Goal: Navigation & Orientation: Find specific page/section

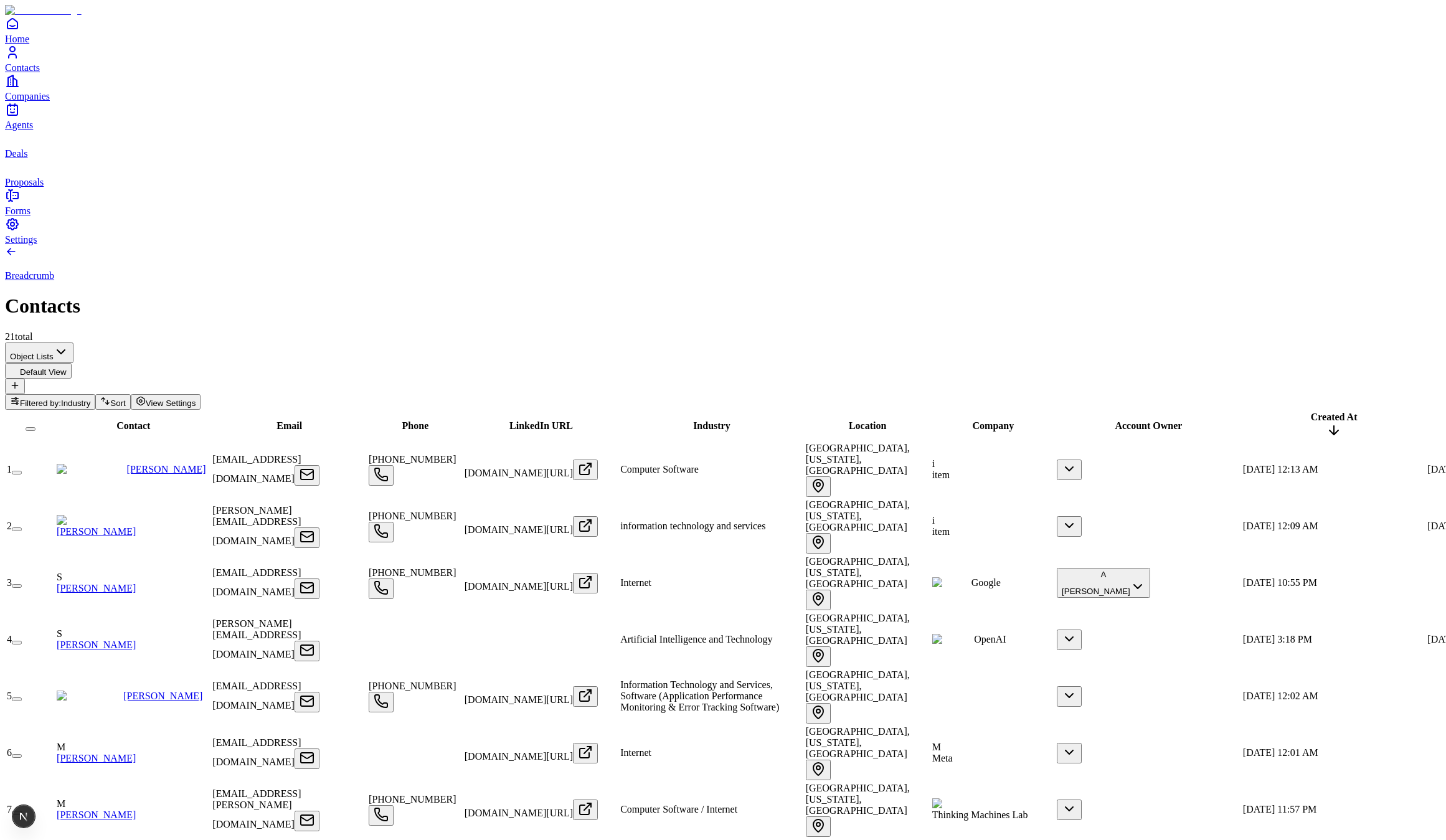
click at [28, 159] on span "Deals" at bounding box center [16, 153] width 22 height 10
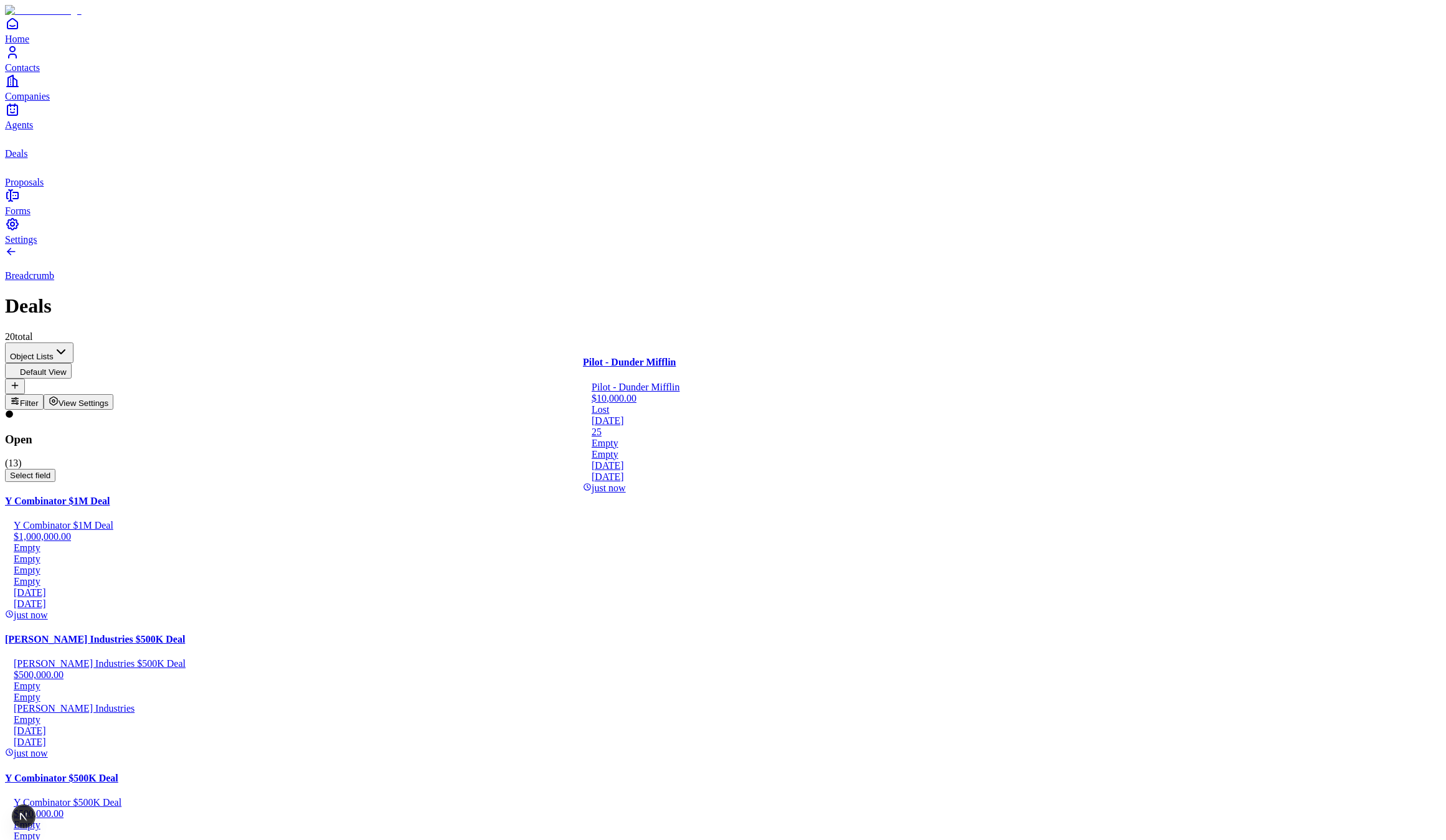
drag, startPoint x: 544, startPoint y: 476, endPoint x: 743, endPoint y: 498, distance: 200.2
drag, startPoint x: 695, startPoint y: 419, endPoint x: 735, endPoint y: 436, distance: 43.5
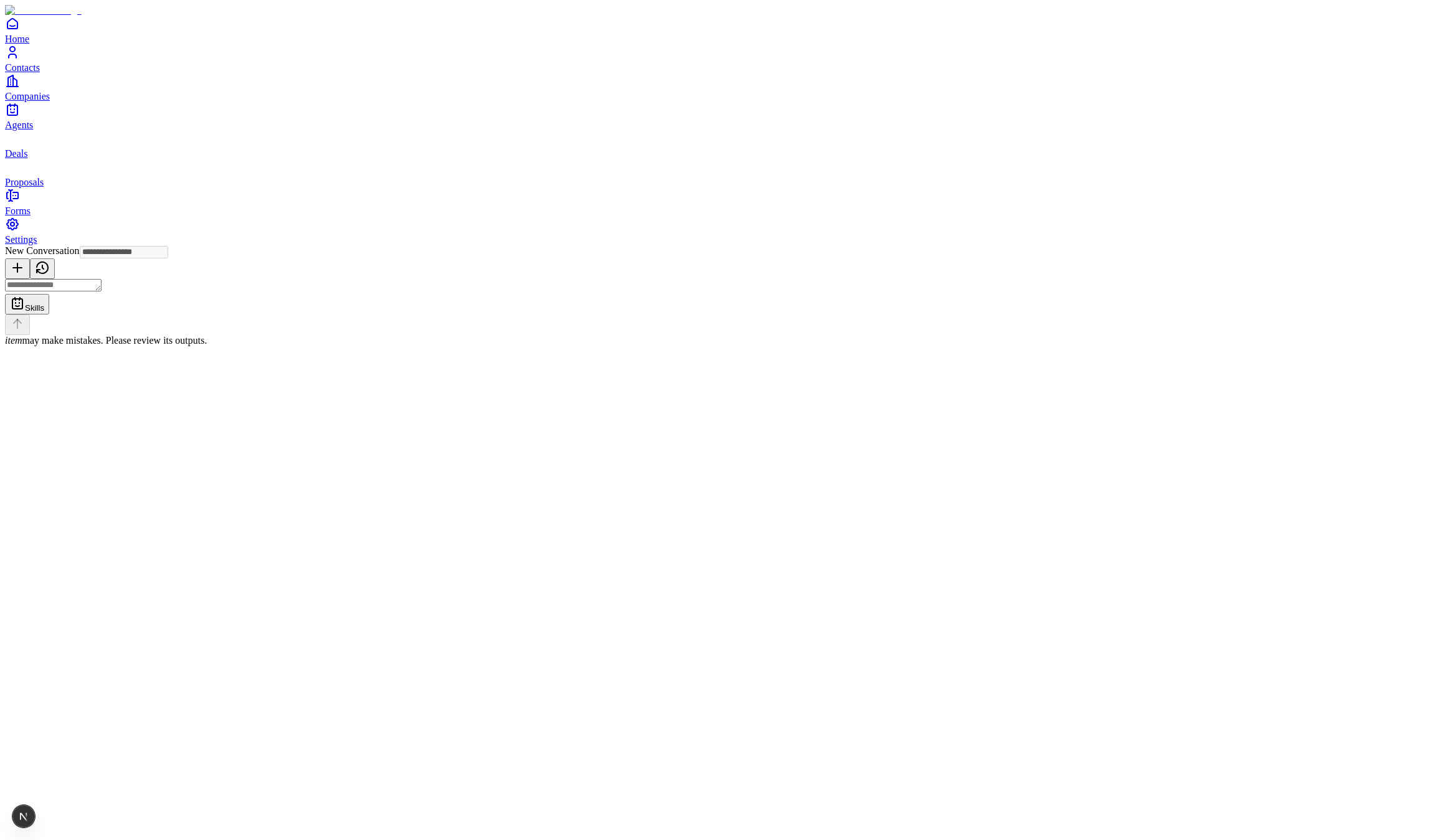
click at [689, 346] on div "Skills item may make mistakes. Please review its outputs." at bounding box center [723, 312] width 1436 height 67
click at [101, 291] on textarea at bounding box center [53, 284] width 97 height 12
type textarea "*****"
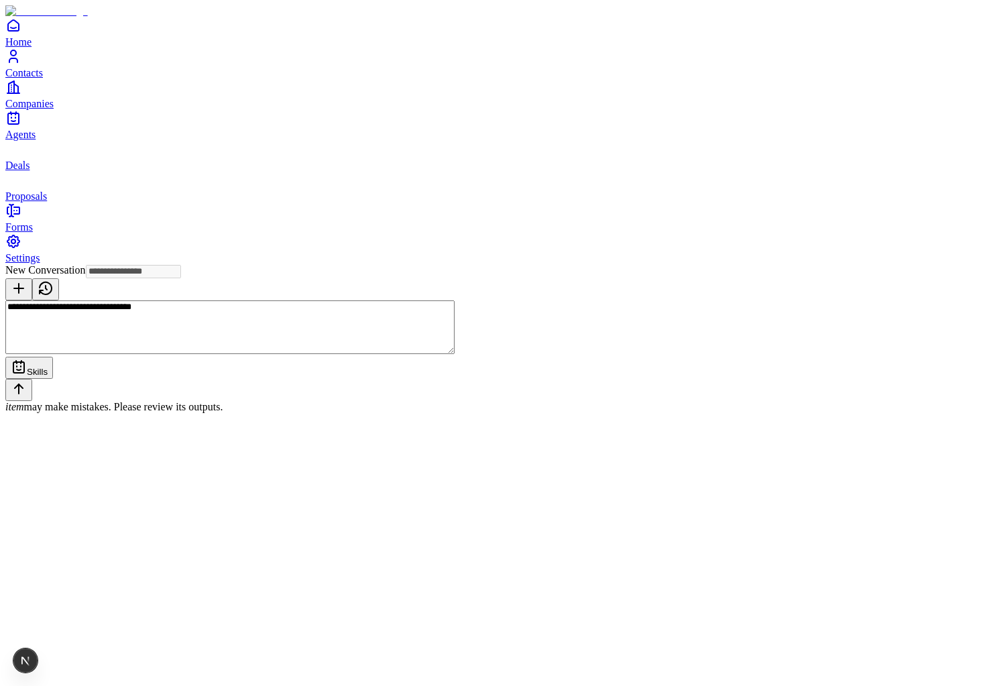
type textarea "**********"
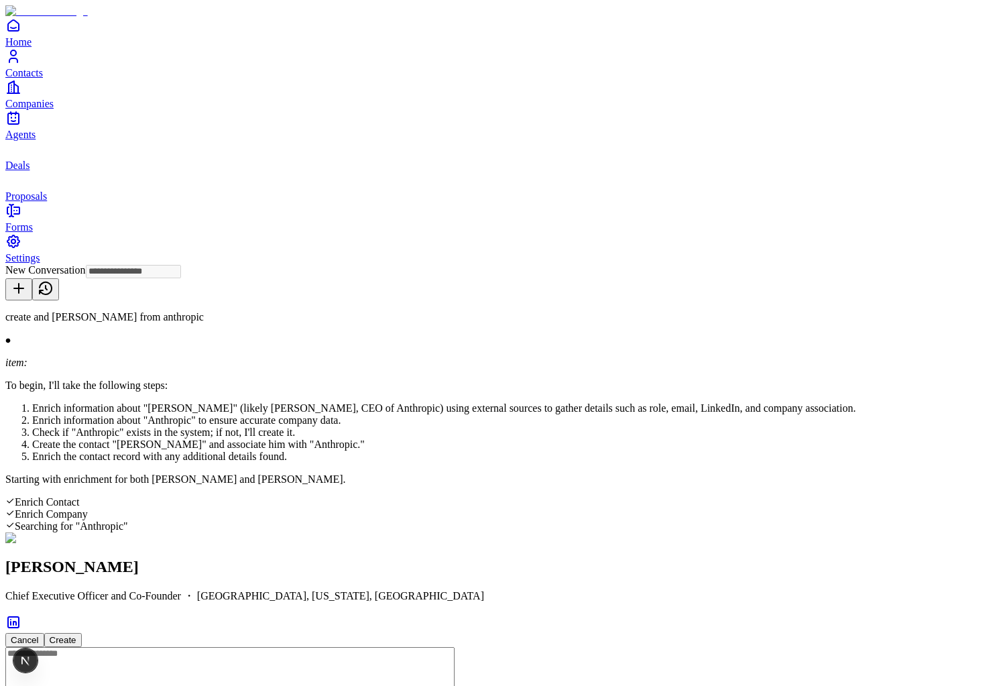
type input "**********"
click at [82, 633] on button "Create" at bounding box center [63, 640] width 38 height 14
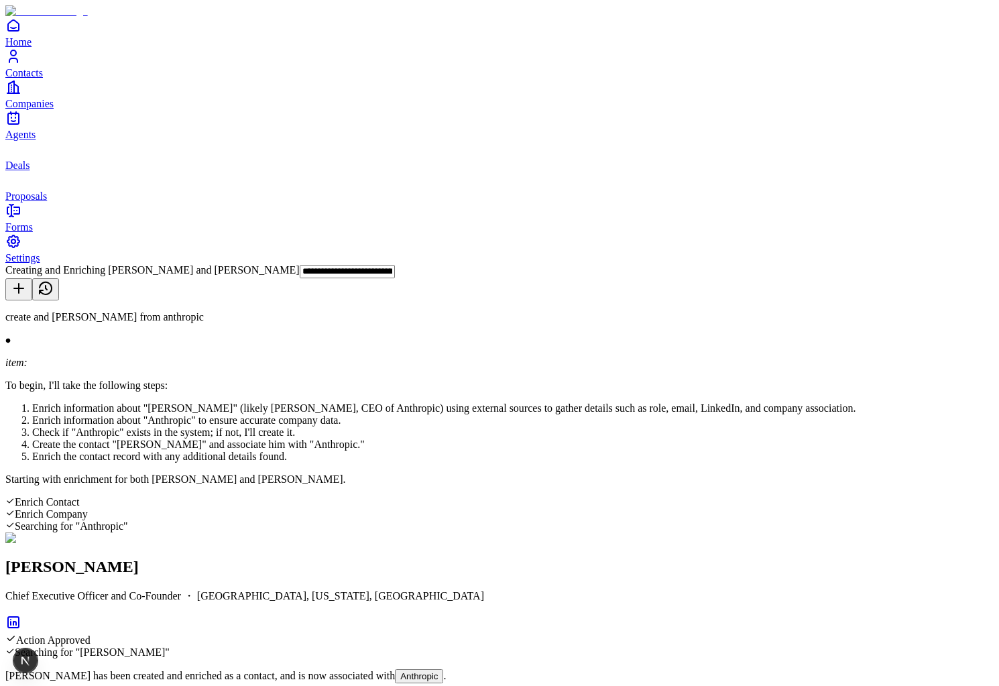
scroll to position [268, 0]
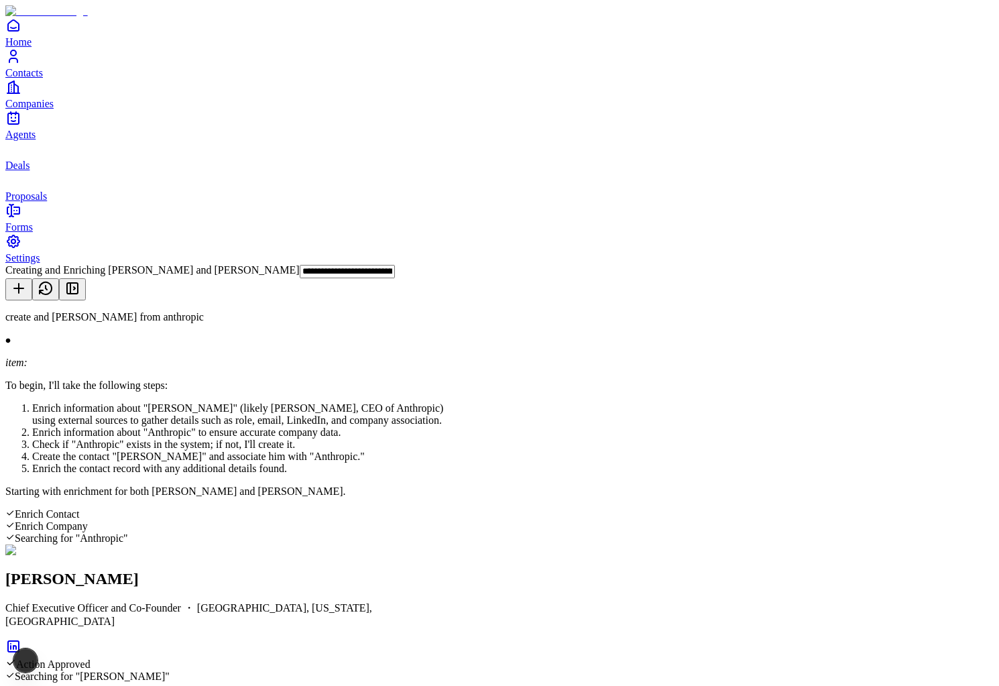
scroll to position [282, 0]
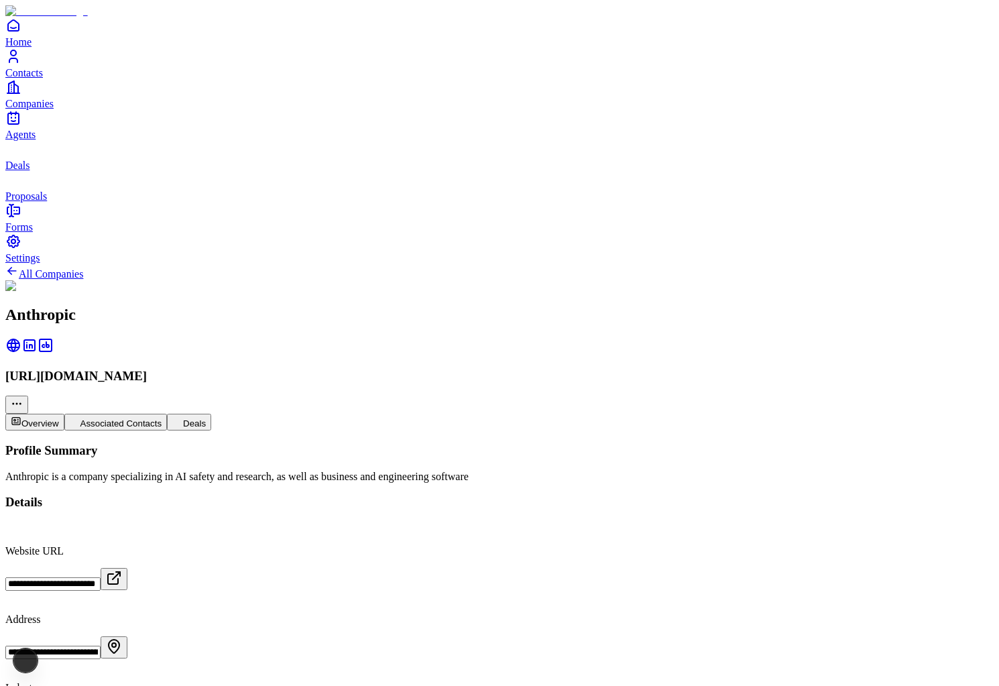
click at [168, 414] on button "Associated Contacts" at bounding box center [115, 422] width 103 height 17
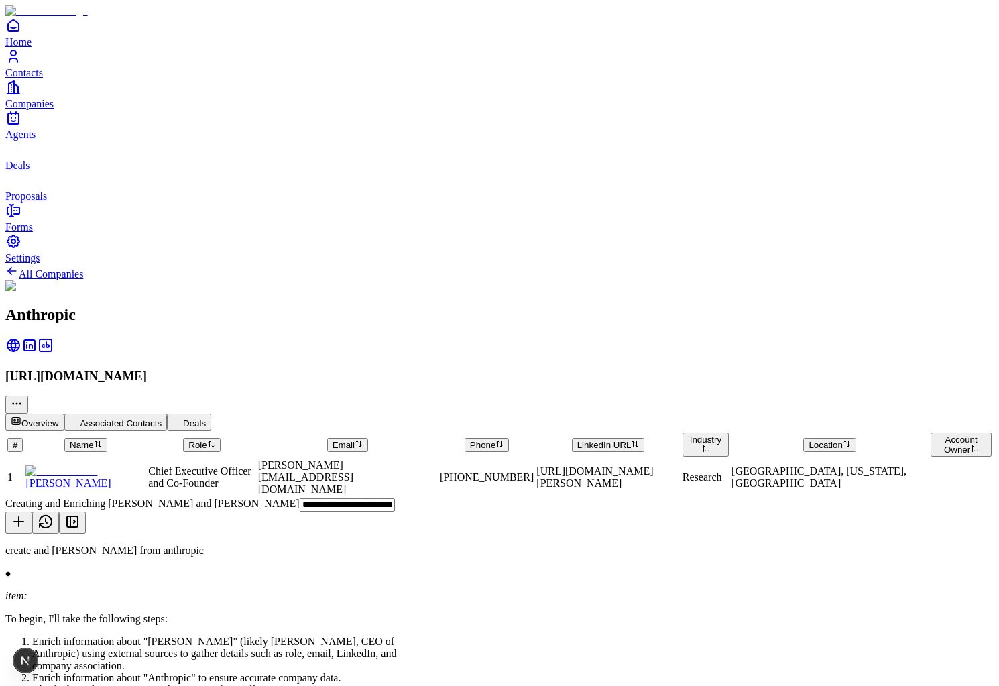
click at [111, 477] on span "[PERSON_NAME]" at bounding box center [67, 482] width 85 height 11
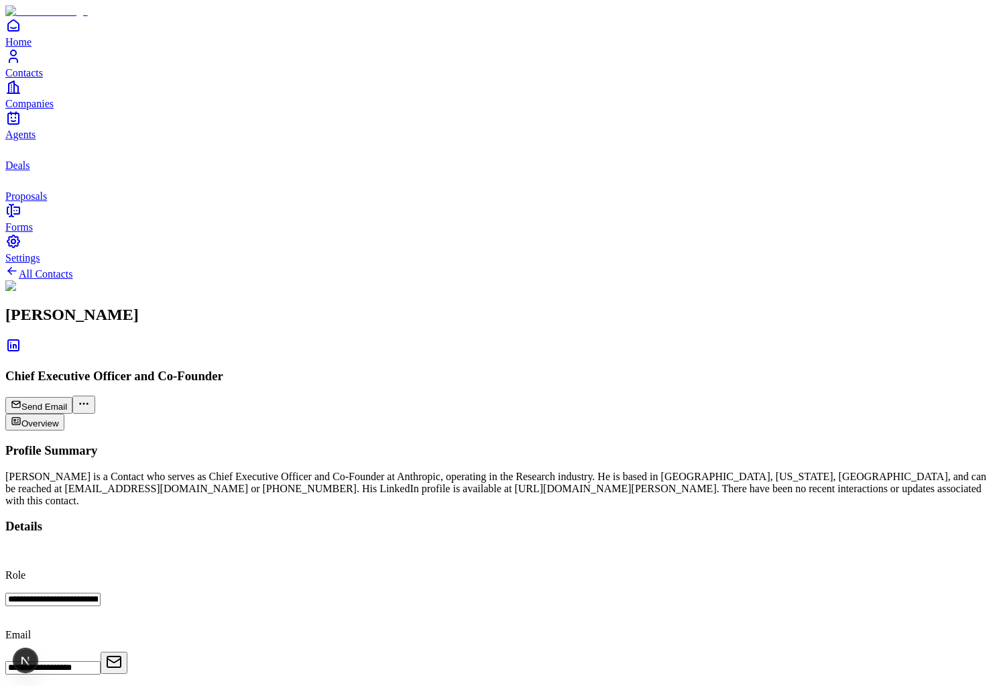
click at [32, 48] on span "Home" at bounding box center [18, 41] width 26 height 11
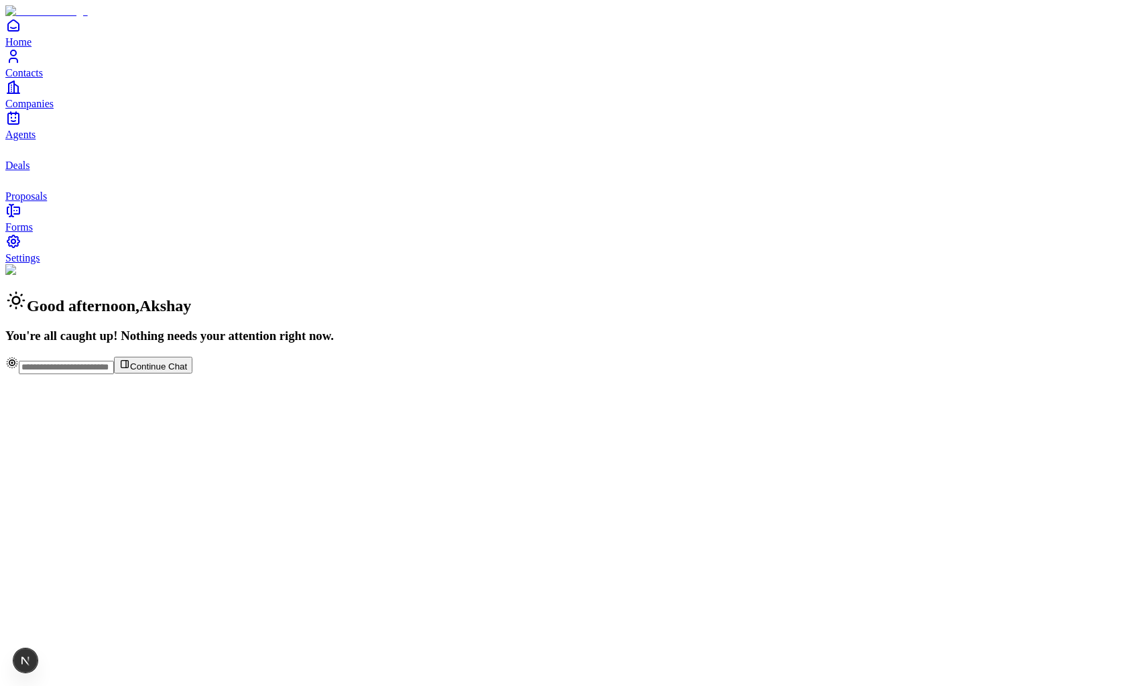
click at [187, 371] on span "Continue Chat" at bounding box center [158, 366] width 57 height 10
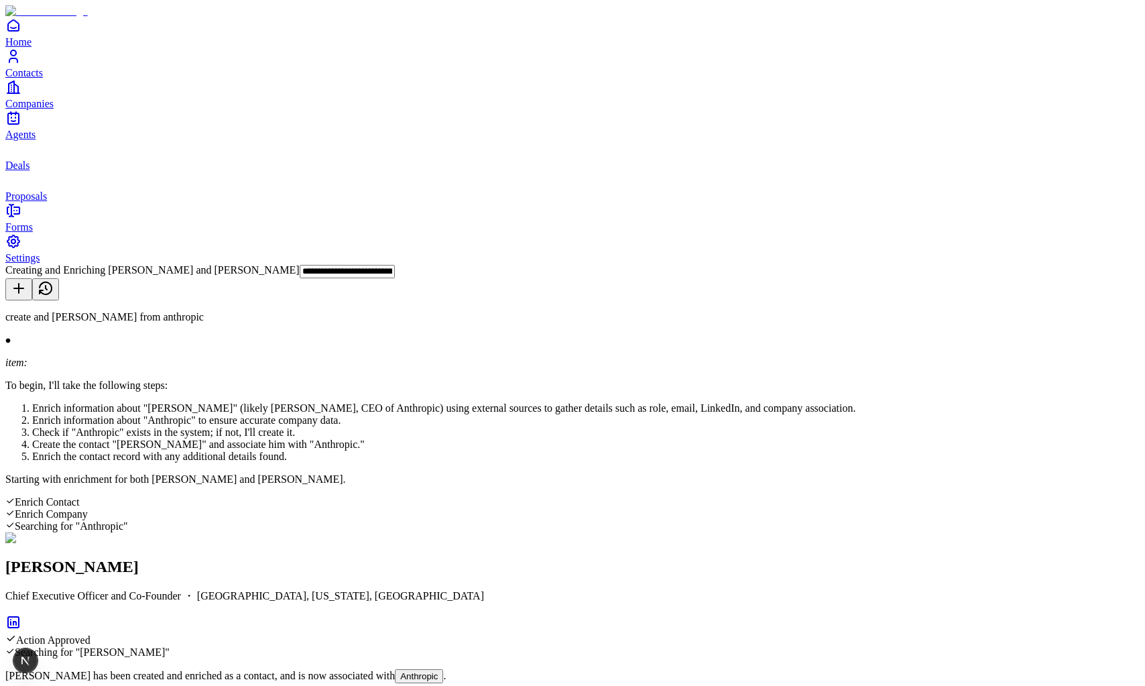
scroll to position [268, 0]
click at [43, 78] on span "Contacts" at bounding box center [24, 72] width 38 height 11
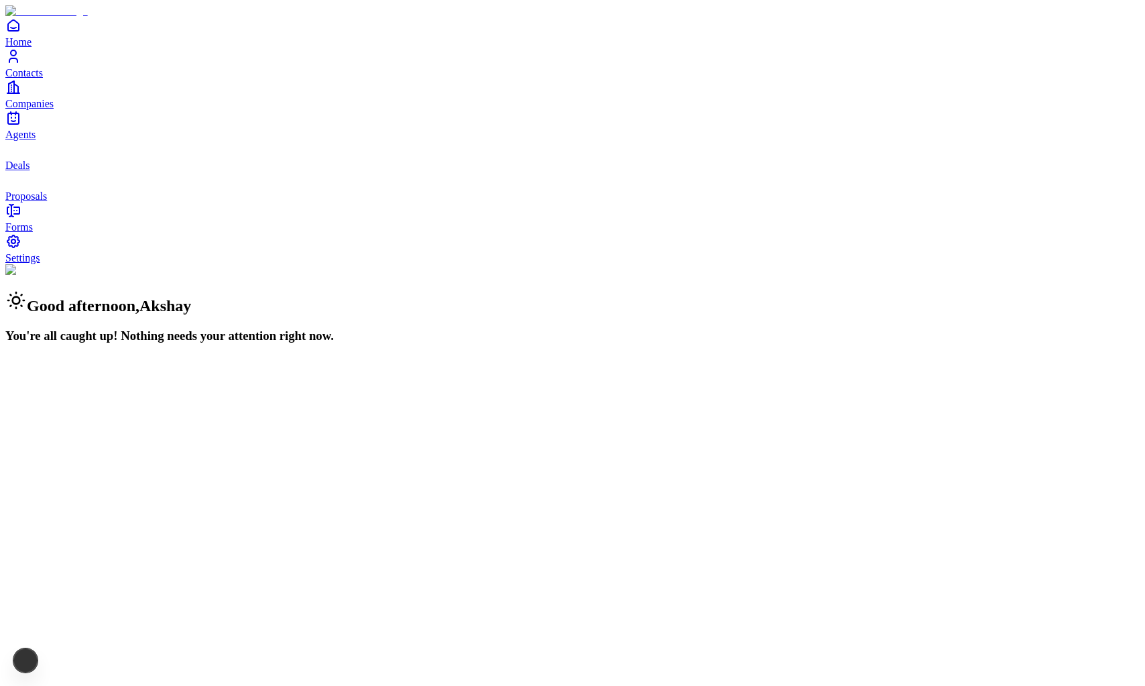
scroll to position [6370, 0]
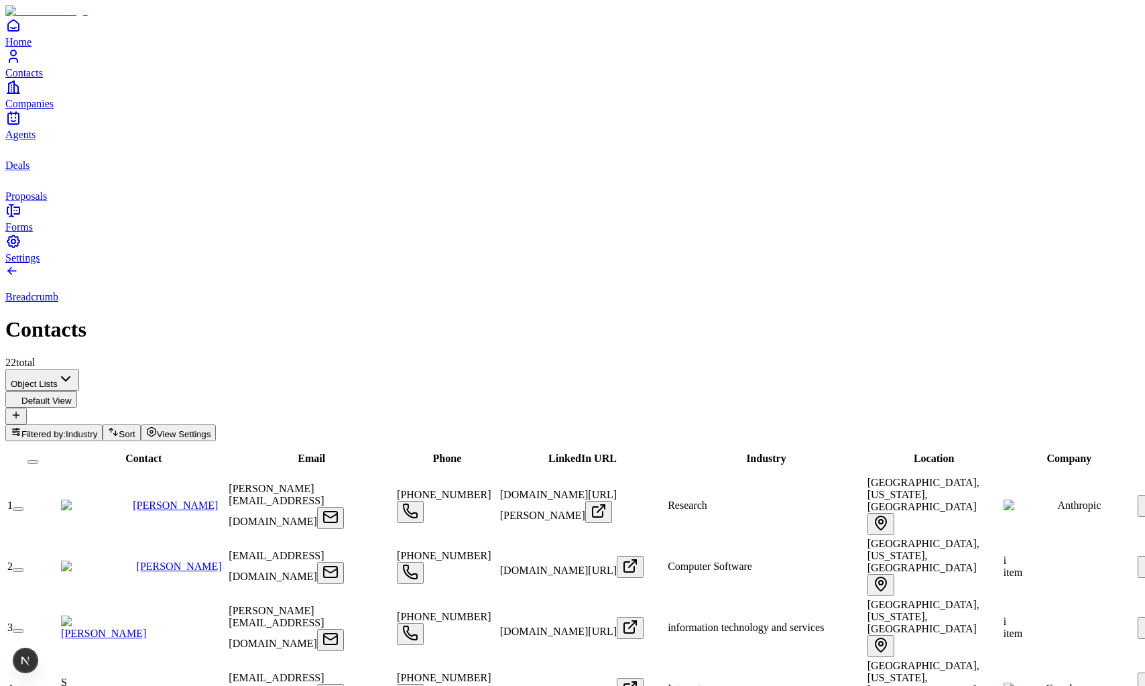
click at [32, 109] on link "Companies" at bounding box center [572, 94] width 1135 height 30
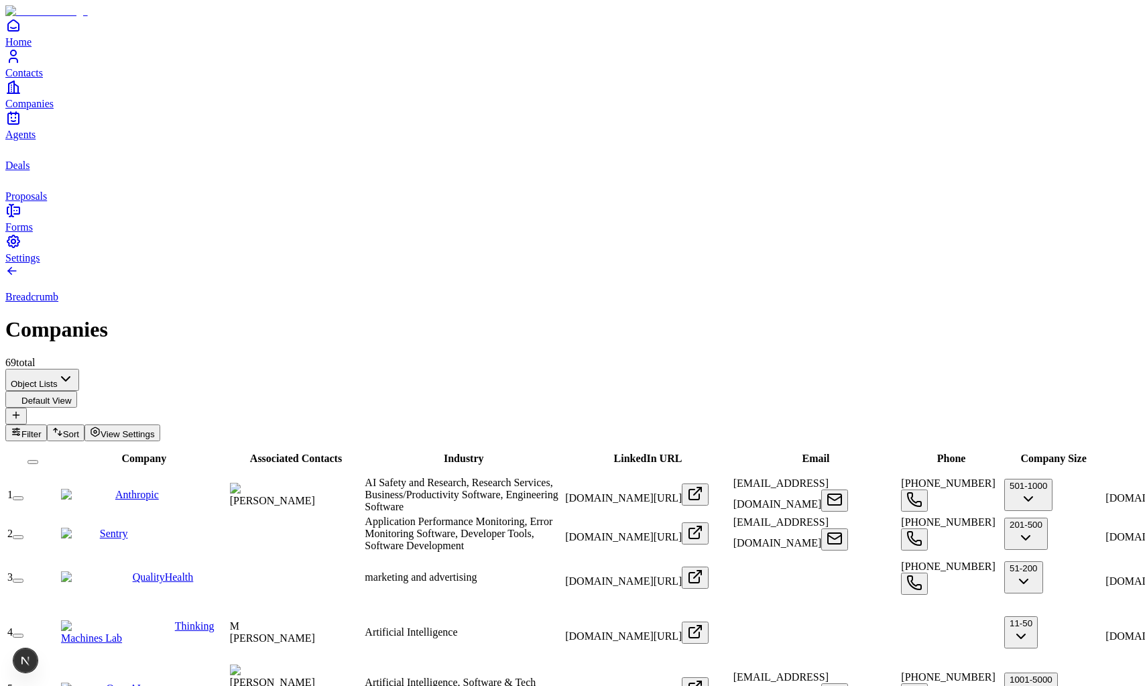
click at [40, 264] on span "Settings" at bounding box center [22, 257] width 35 height 11
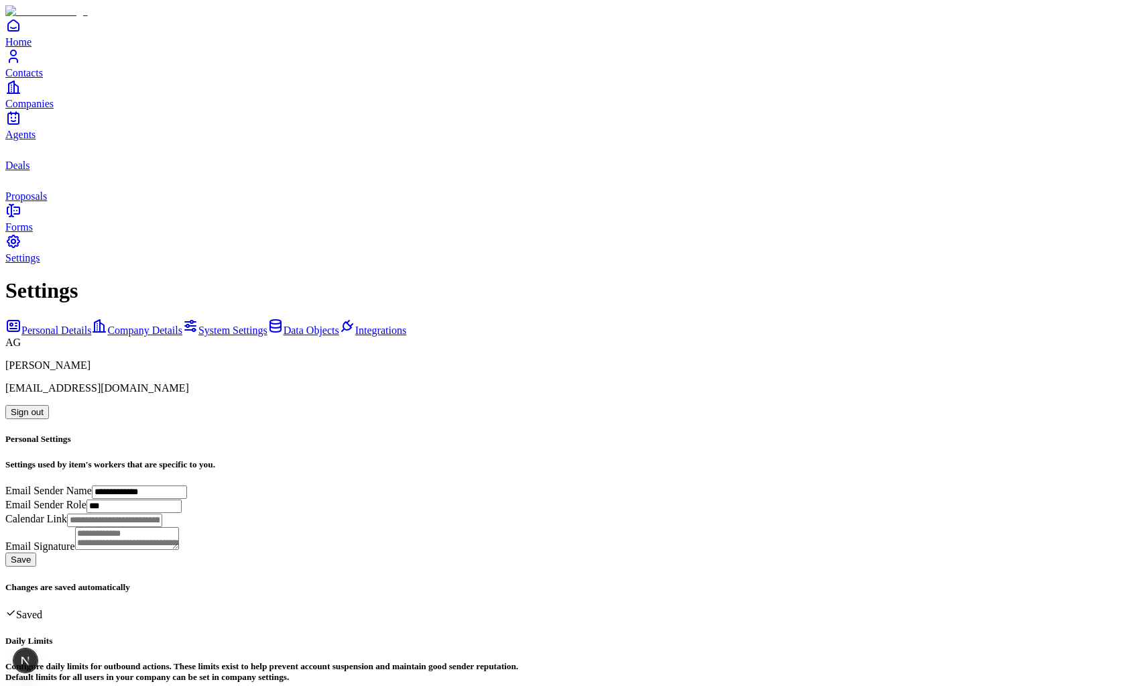
click at [134, 318] on div "Personal Details Company Details System Settings Data Objects Integrations" at bounding box center [572, 327] width 1135 height 19
click at [284, 325] on span "Data Objects" at bounding box center [312, 330] width 56 height 11
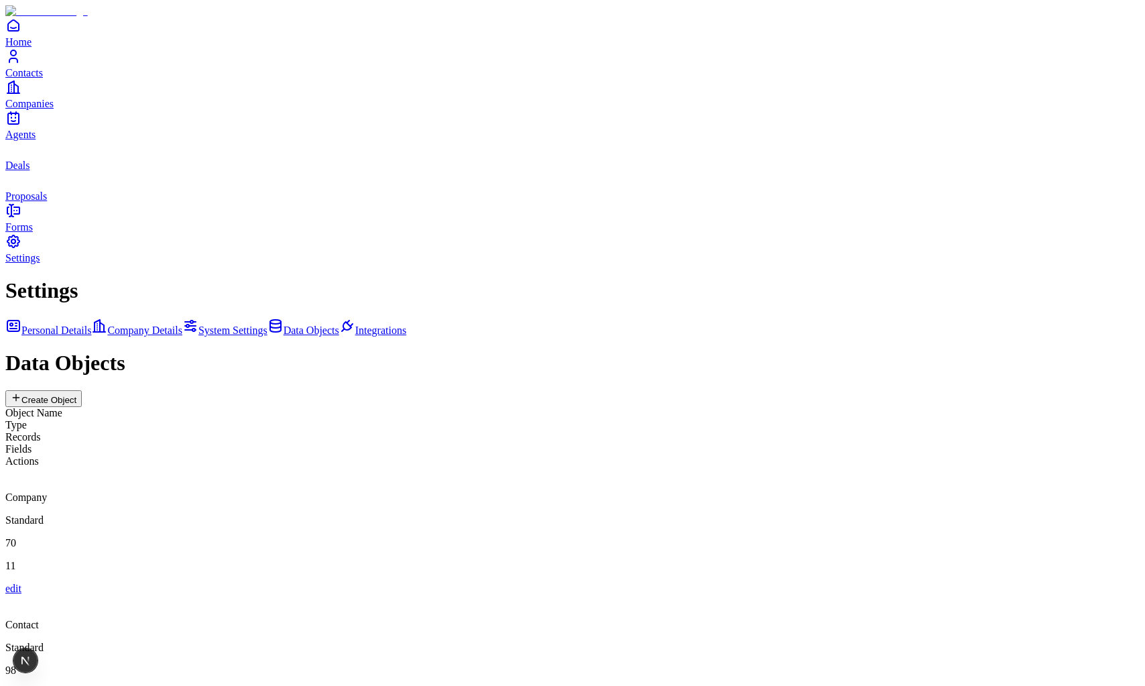
click at [182, 325] on link "System Settings" at bounding box center [224, 330] width 85 height 11
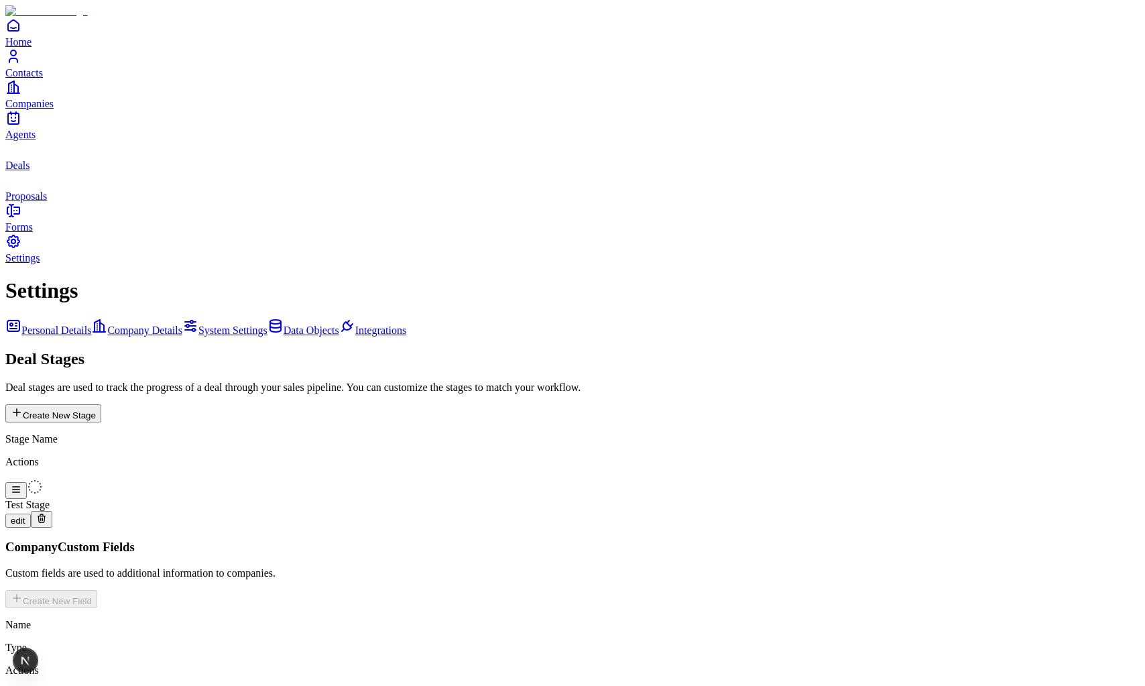
scroll to position [426, 0]
click at [268, 325] on link "Data Objects" at bounding box center [304, 330] width 72 height 11
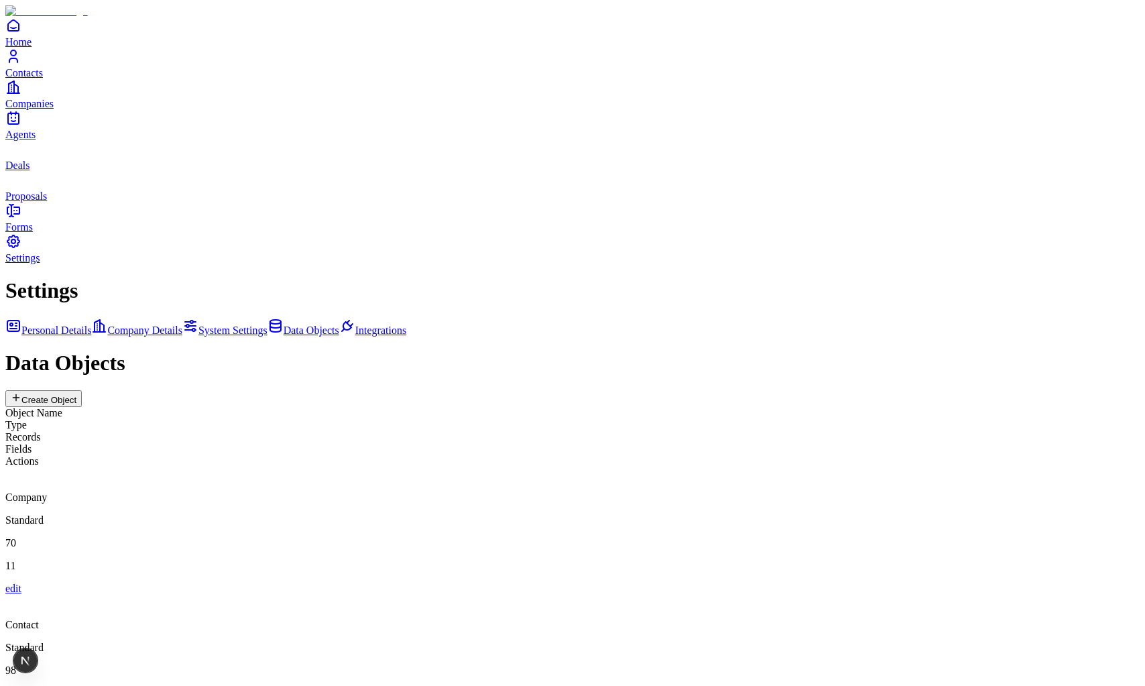
click at [355, 325] on span "Integrations" at bounding box center [380, 330] width 51 height 11
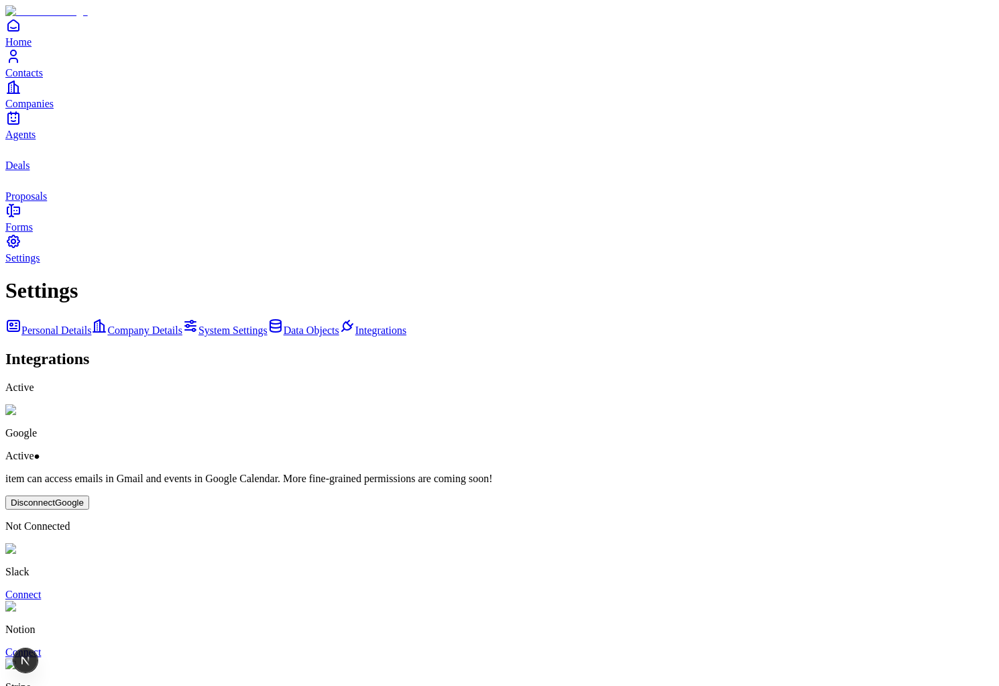
click at [34, 78] on link "Contacts" at bounding box center [499, 63] width 988 height 30
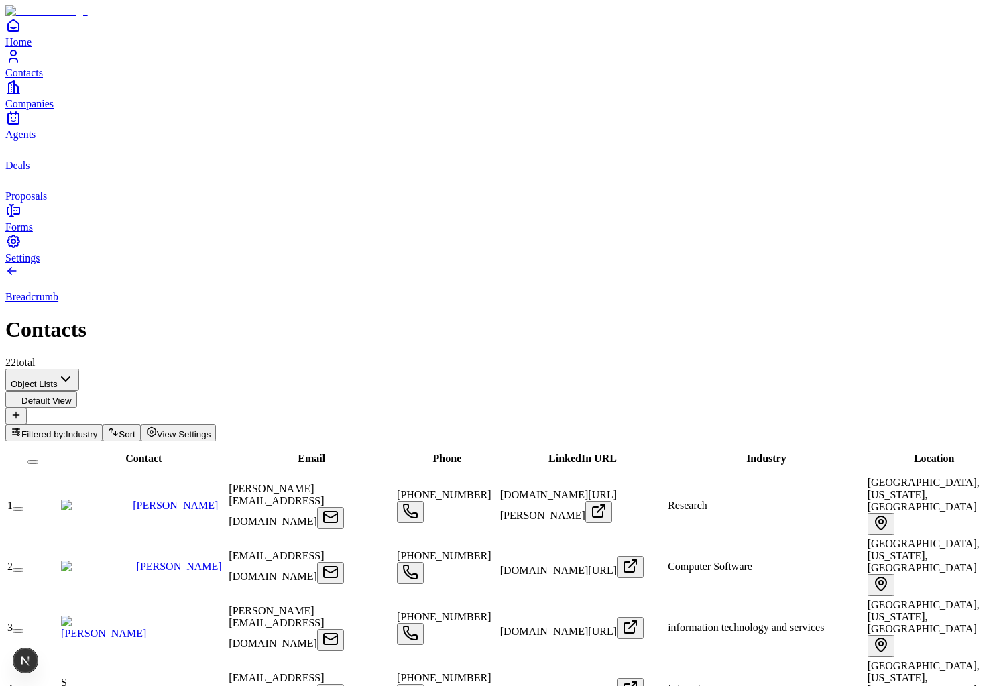
click at [54, 109] on span "Companies" at bounding box center [29, 103] width 48 height 11
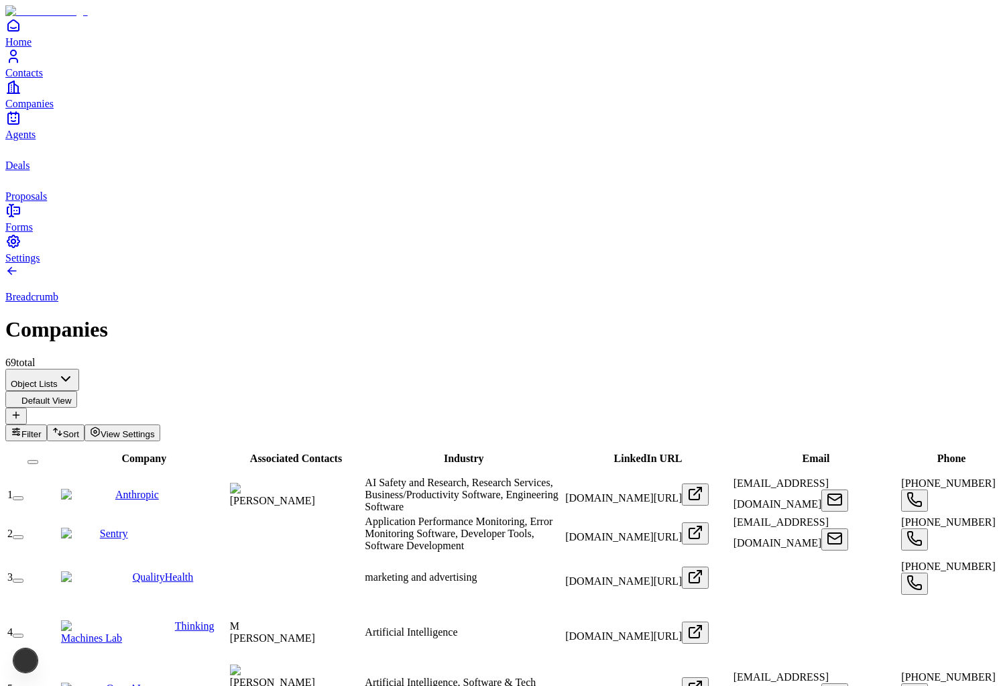
click at [36, 140] on span "Agents" at bounding box center [20, 134] width 30 height 11
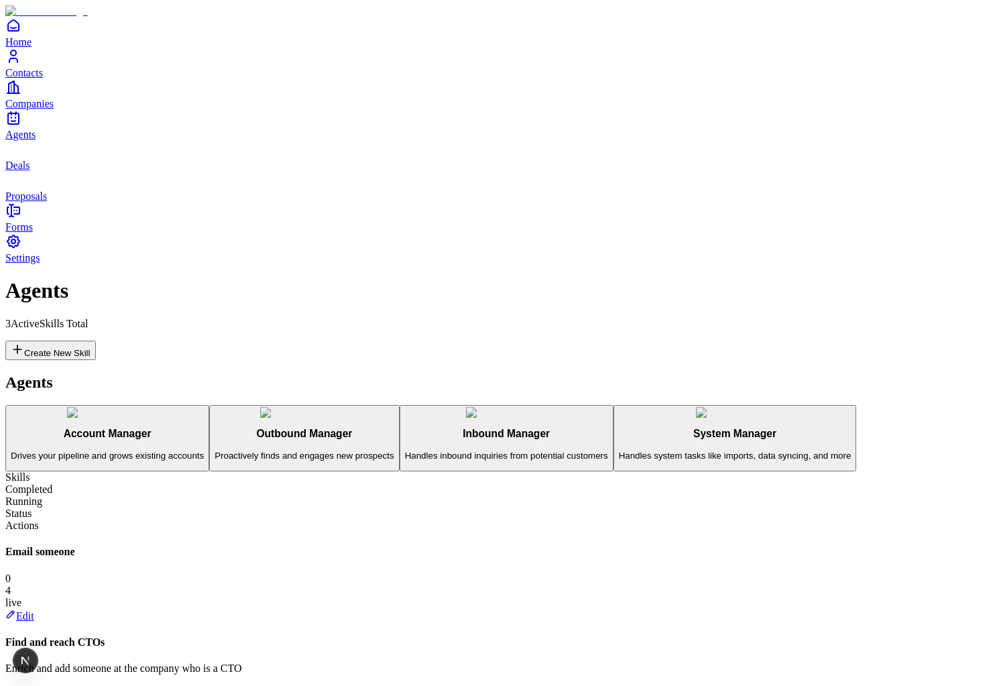
click at [54, 109] on span "Companies" at bounding box center [29, 103] width 48 height 11
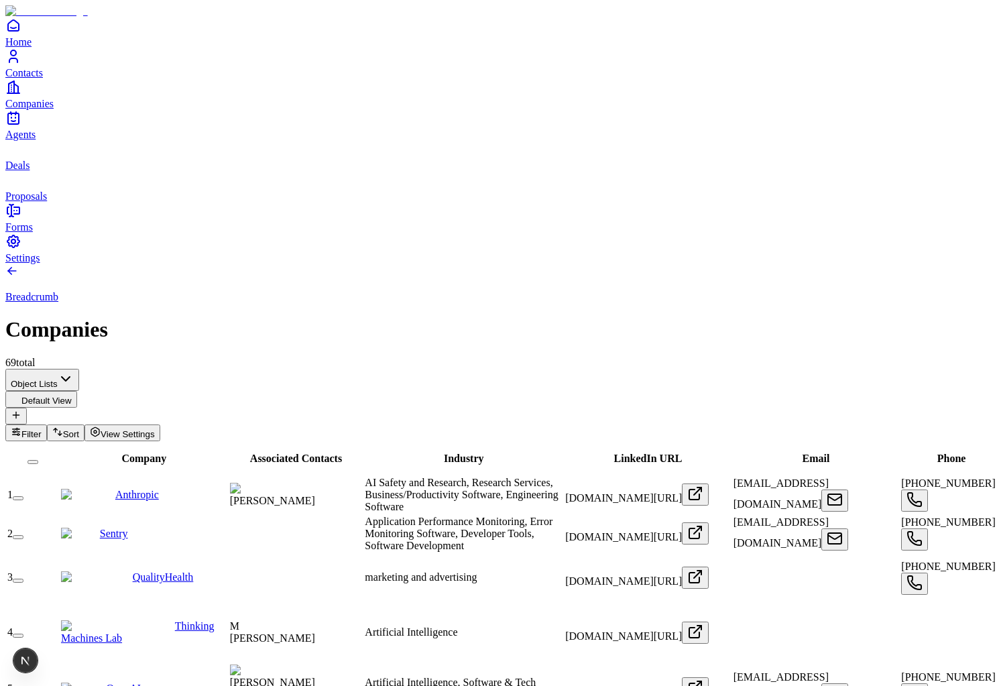
click at [67, 78] on link "Contacts" at bounding box center [499, 63] width 988 height 30
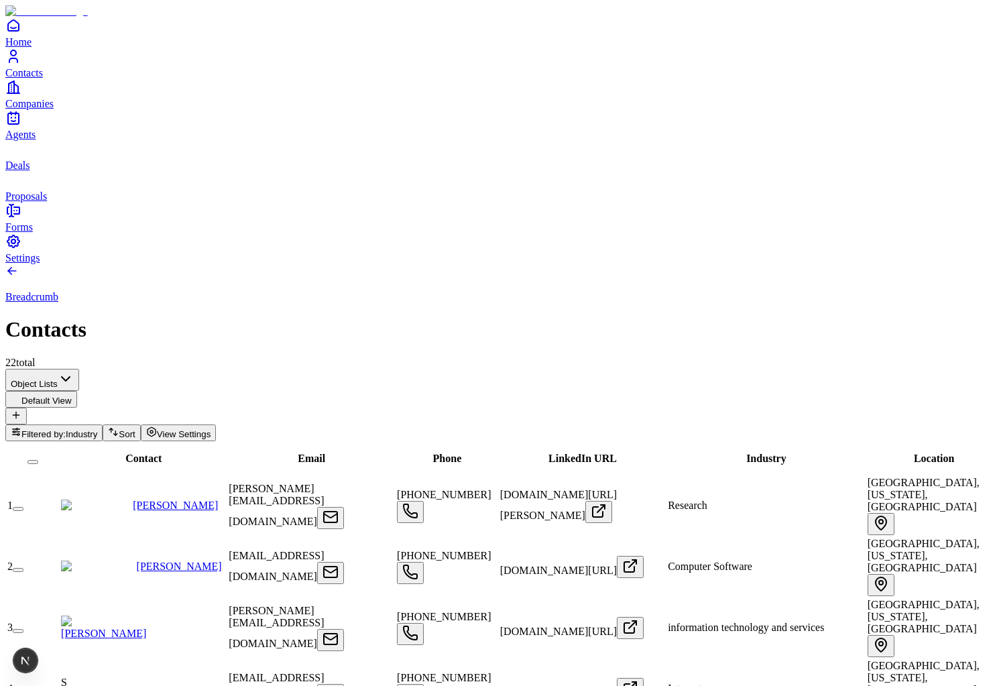
click at [618, 264] on div "Breadcrumb Contacts 22 total" at bounding box center [499, 316] width 988 height 105
click at [498, 453] on div "Phone" at bounding box center [447, 459] width 101 height 12
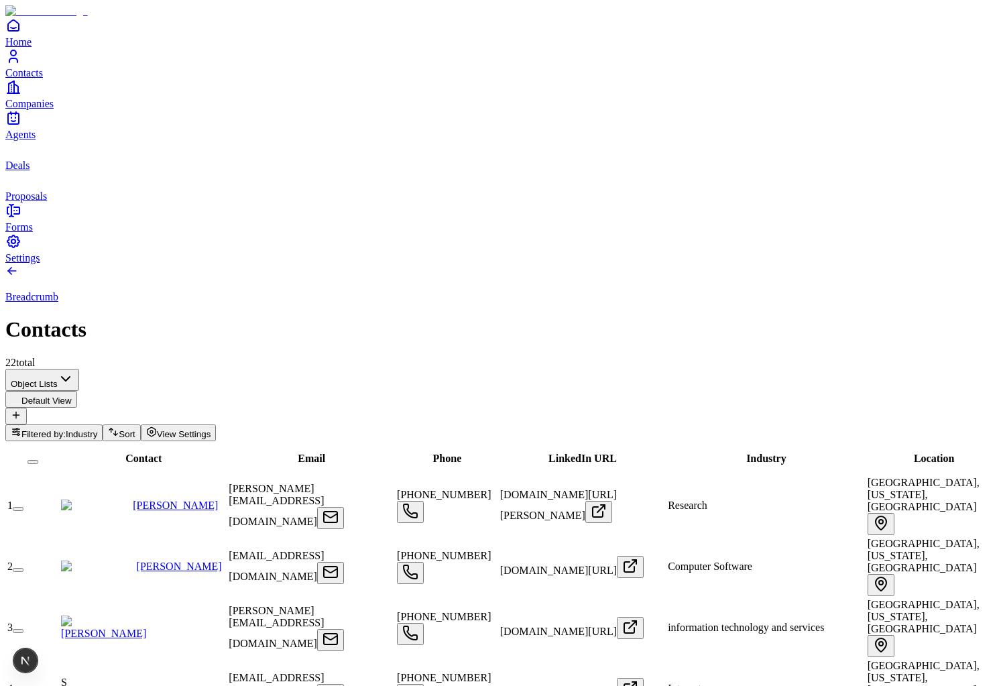
click at [656, 264] on div "Breadcrumb Contacts 22 total" at bounding box center [499, 316] width 988 height 105
click at [603, 507] on icon "Open" at bounding box center [598, 512] width 10 height 10
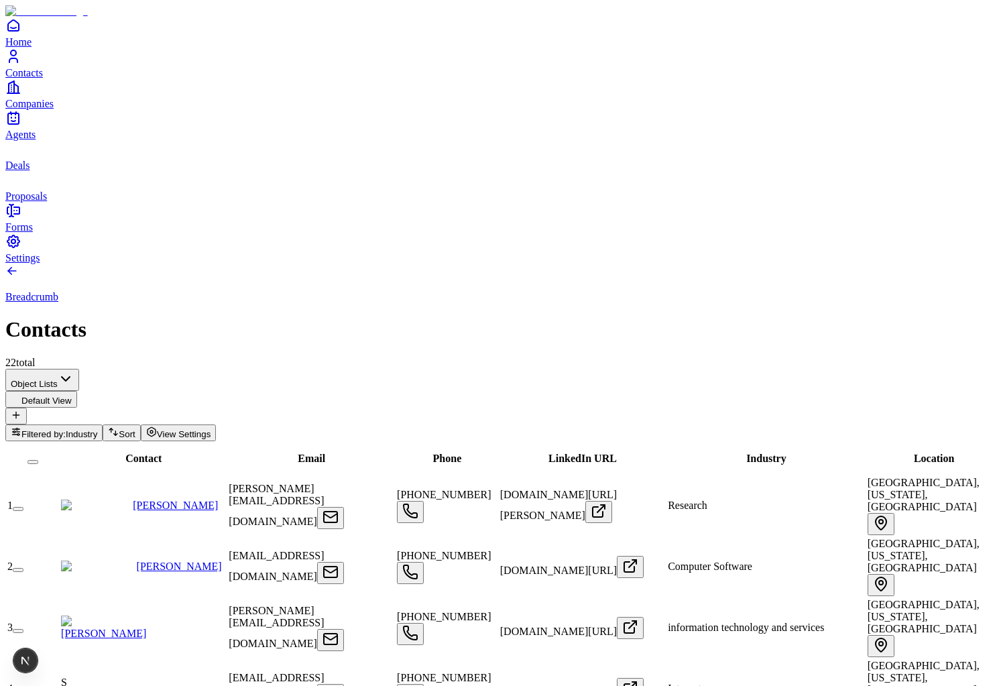
type input "**********"
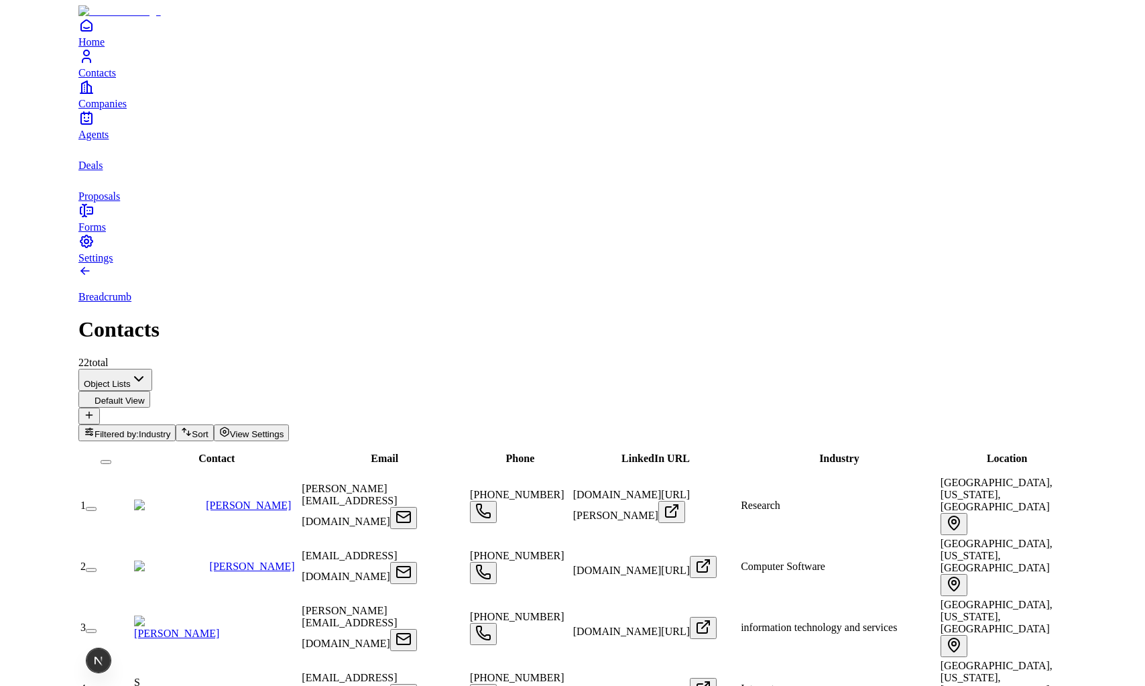
scroll to position [0, 0]
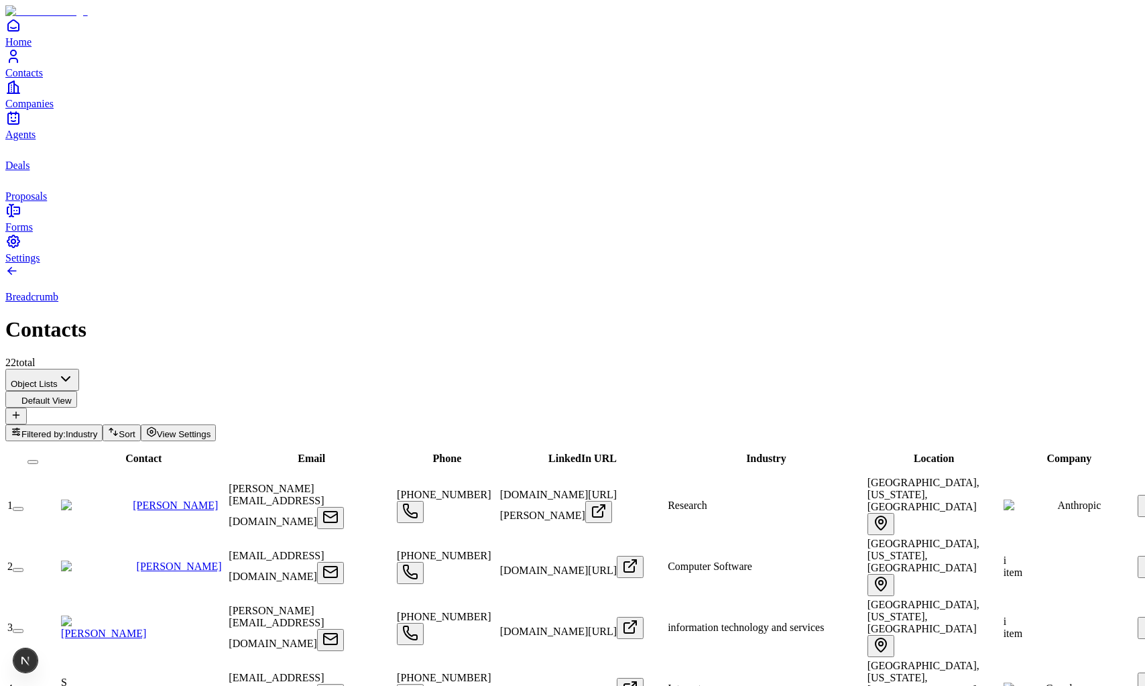
type input "**********"
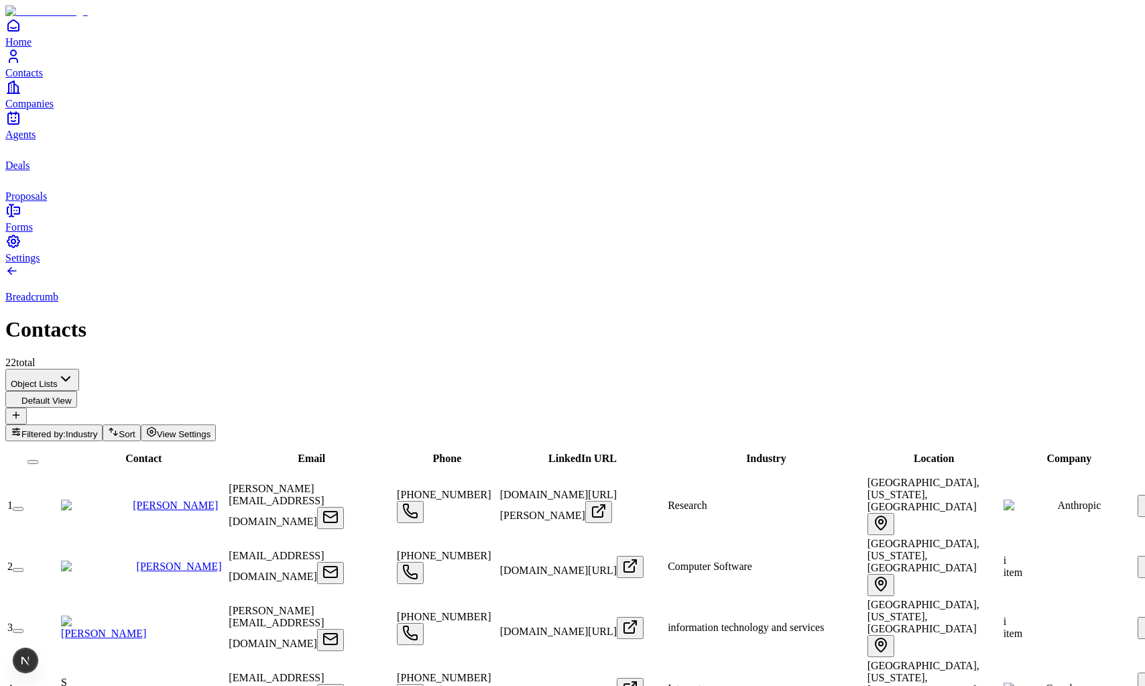
type input "**********"
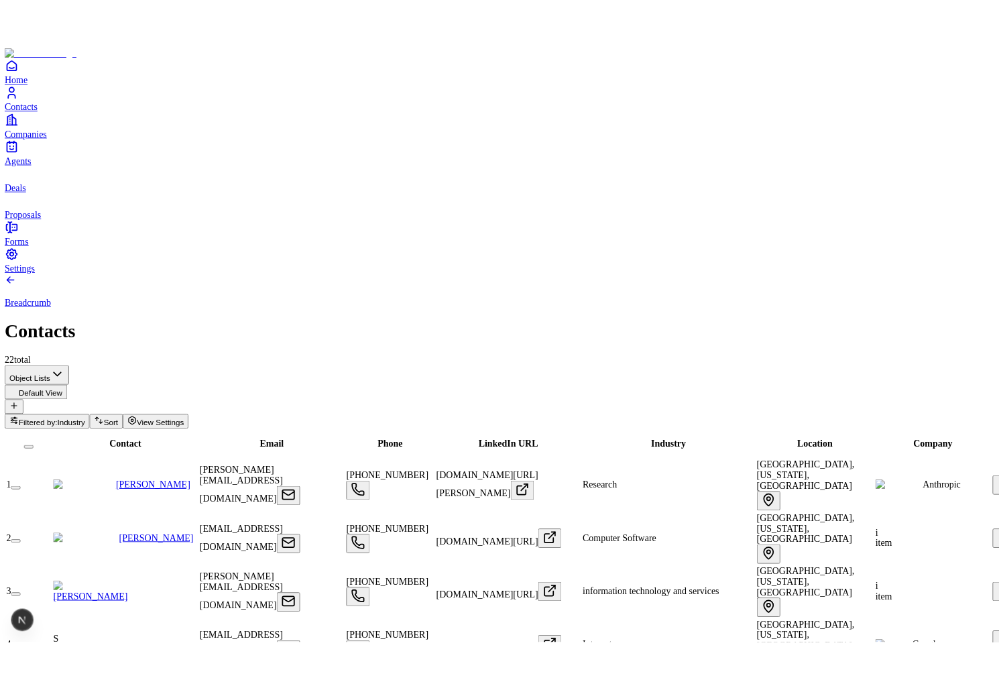
scroll to position [0, 0]
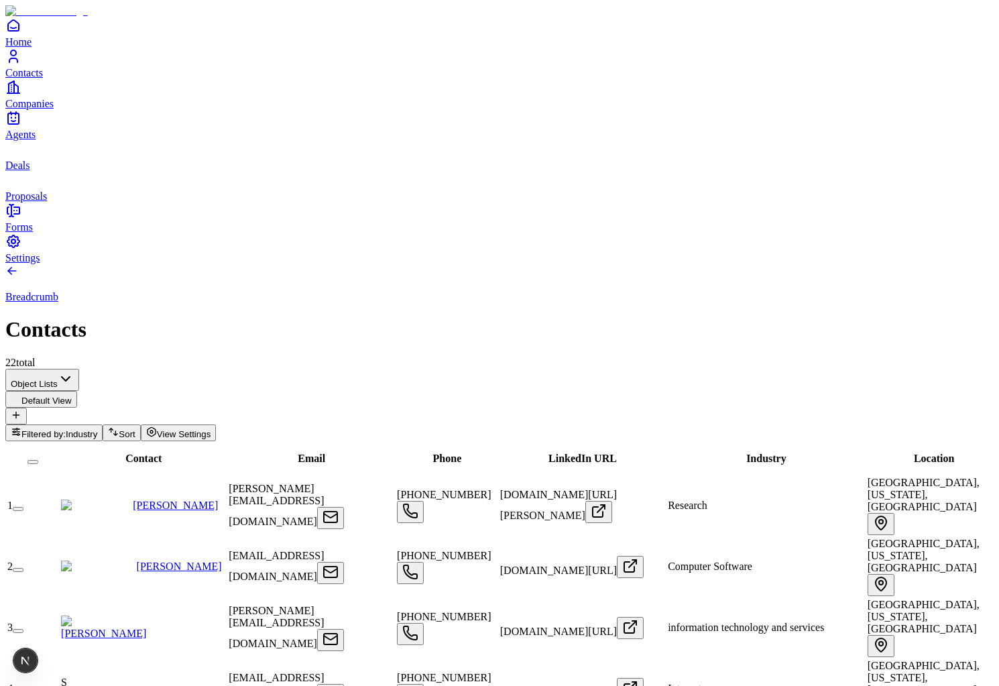
scroll to position [0, 17]
click at [38, 460] on button "button" at bounding box center [32, 462] width 11 height 4
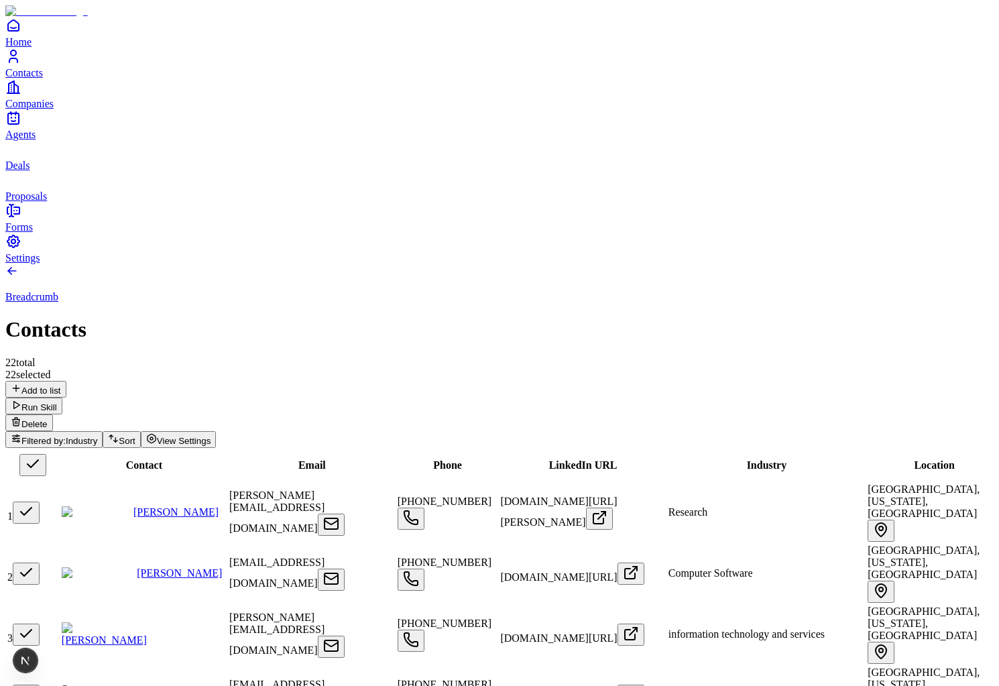
click at [46, 454] on button "button" at bounding box center [32, 465] width 27 height 22
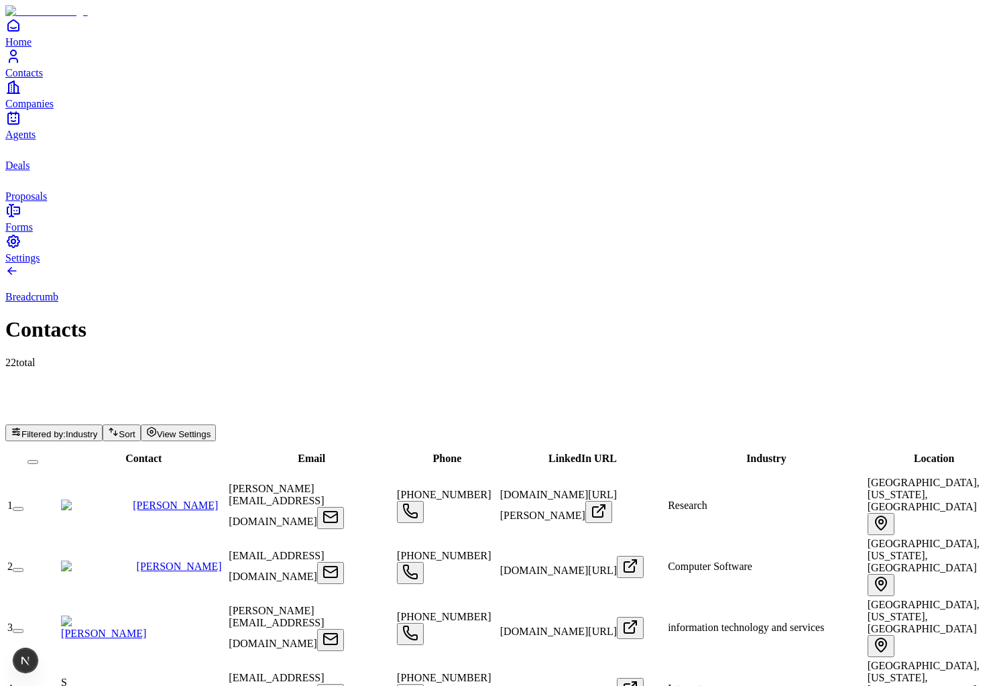
click at [38, 460] on button "button" at bounding box center [32, 462] width 11 height 4
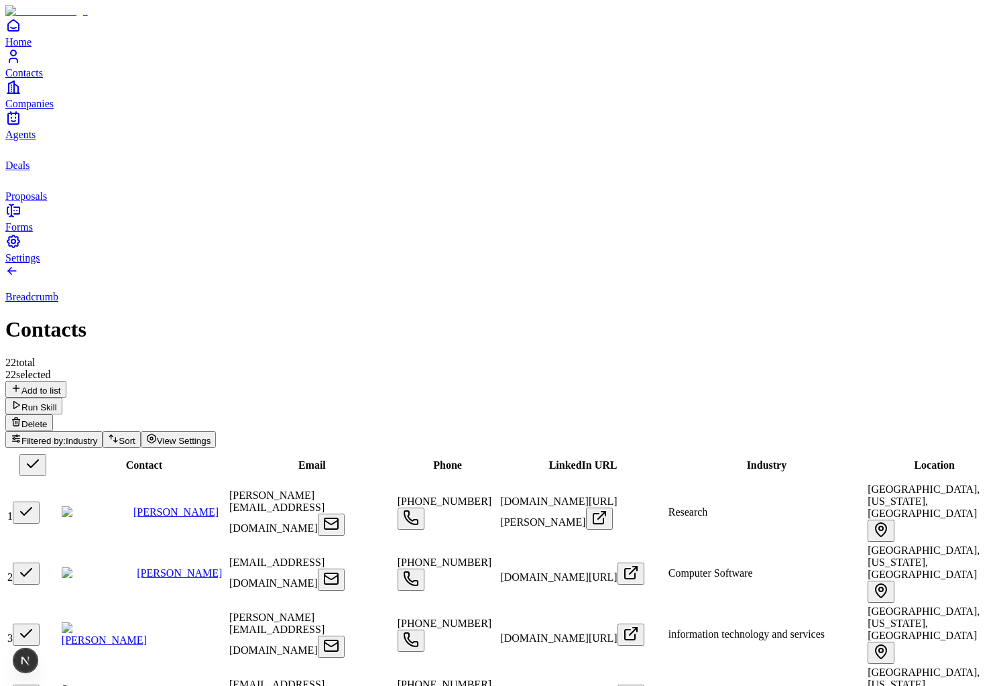
click at [46, 454] on button "button" at bounding box center [32, 465] width 27 height 22
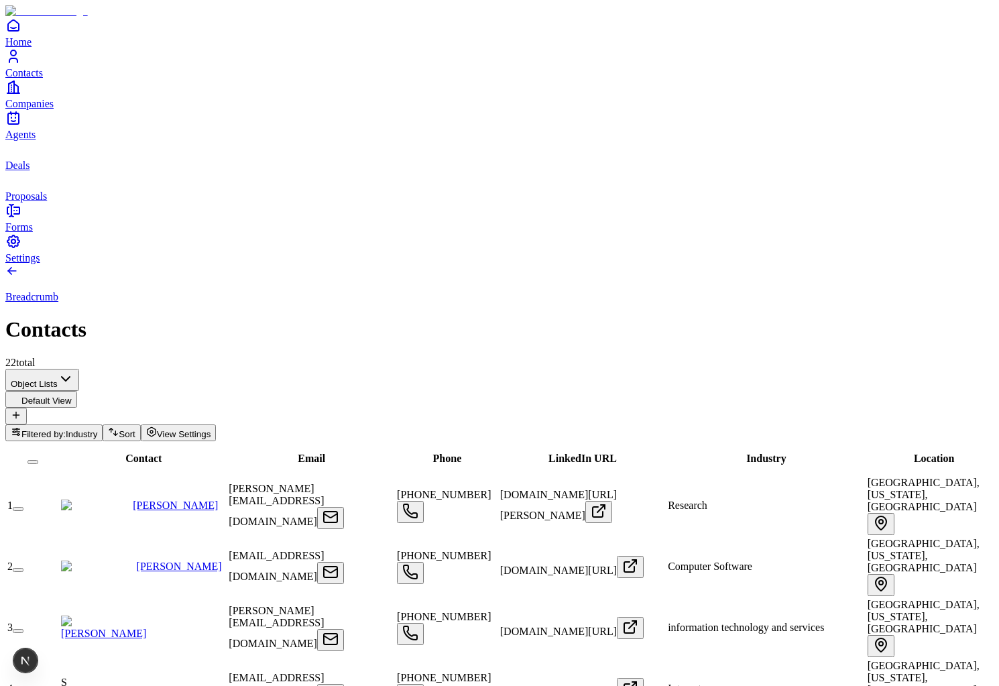
click at [38, 460] on button "button" at bounding box center [32, 462] width 11 height 4
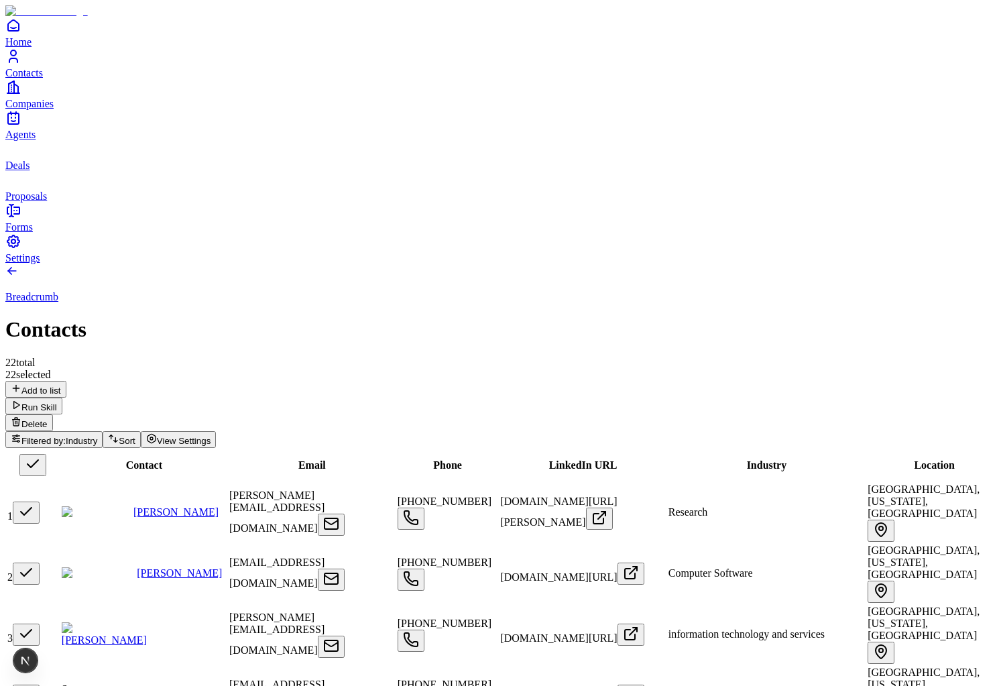
click at [46, 454] on button "button" at bounding box center [32, 465] width 27 height 22
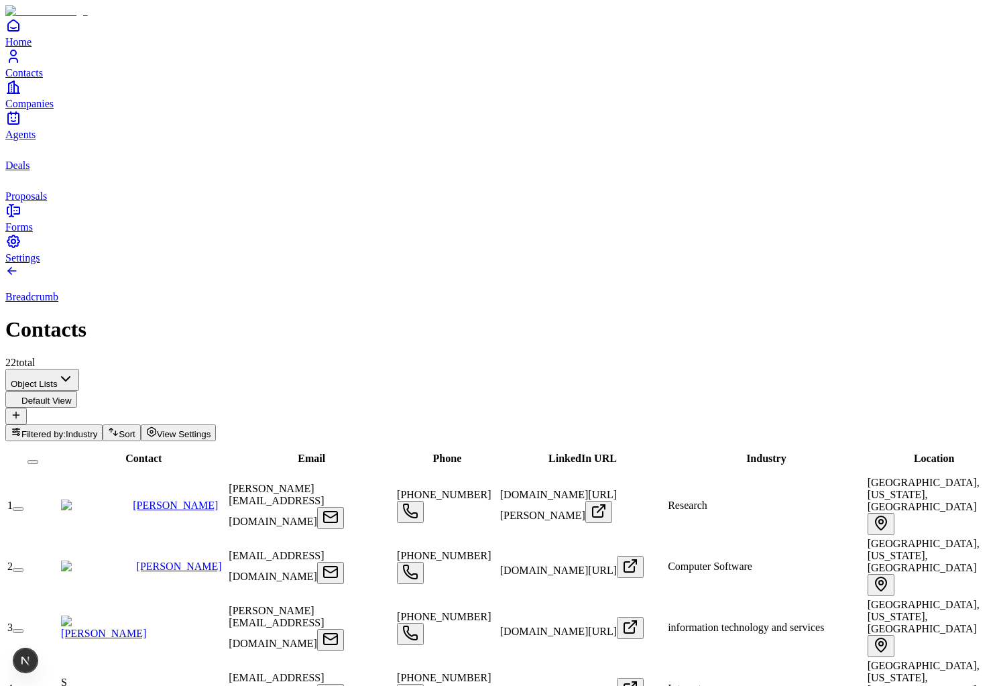
click at [23, 507] on button "button" at bounding box center [18, 509] width 11 height 4
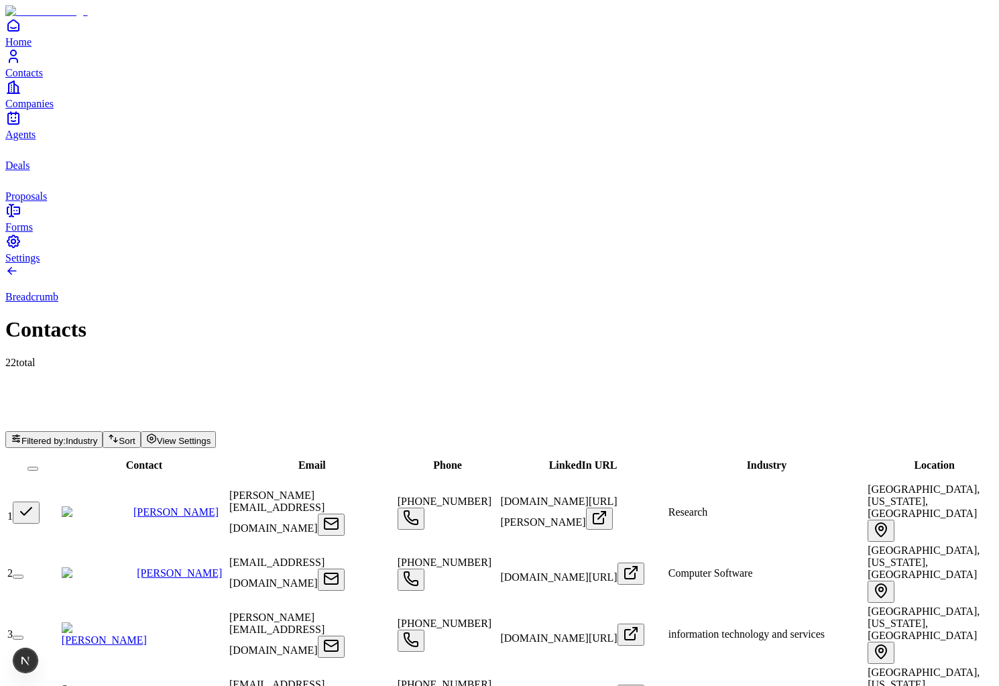
click at [40, 502] on button "button" at bounding box center [26, 513] width 27 height 22
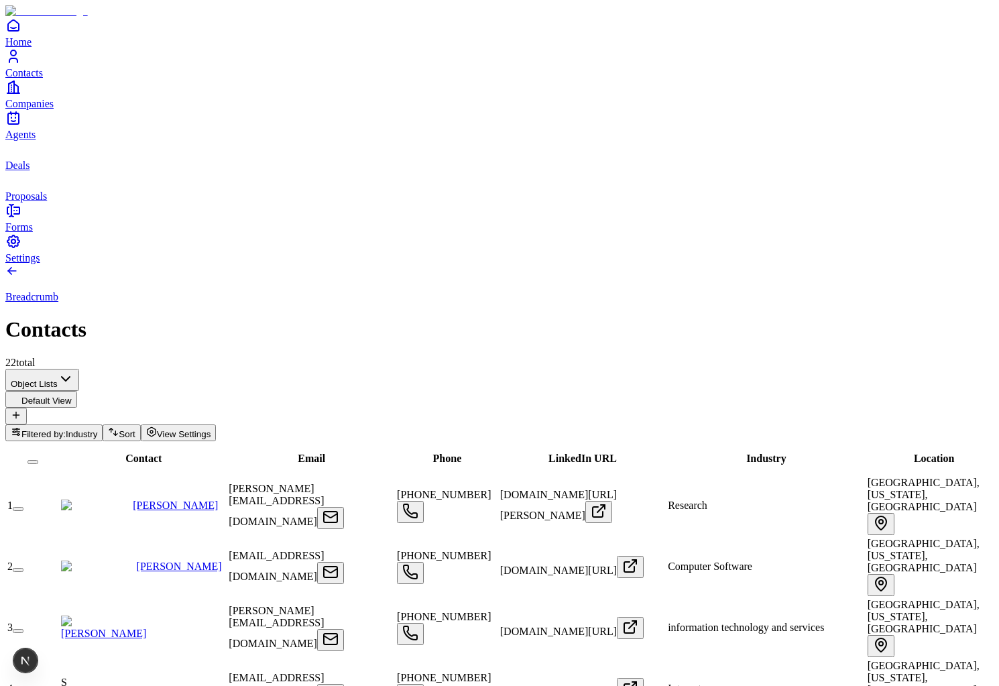
click at [23, 568] on button "button" at bounding box center [18, 570] width 11 height 4
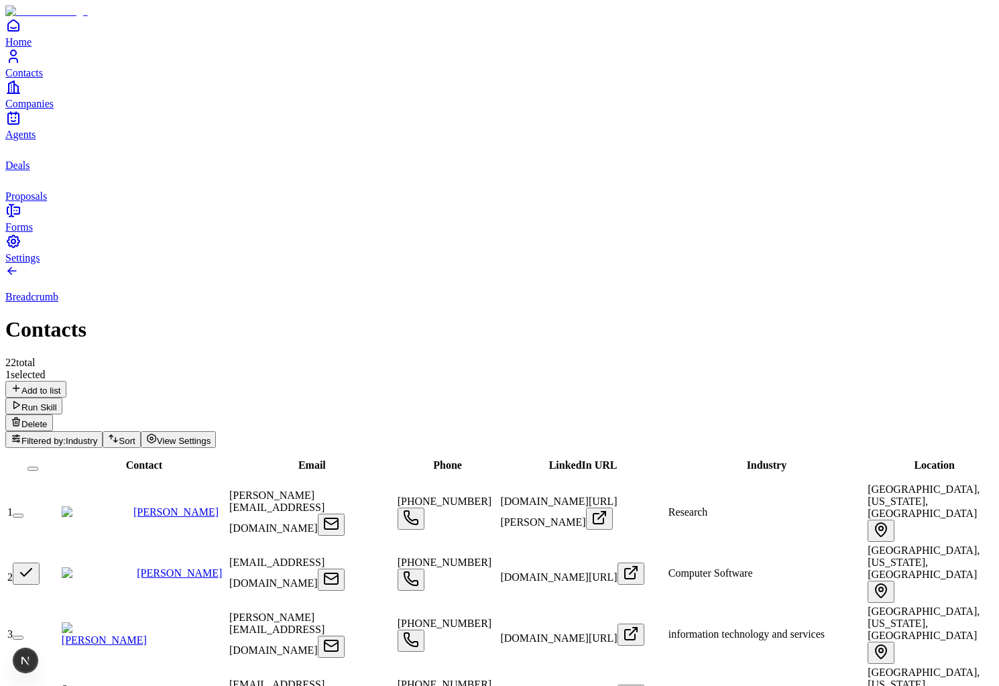
click at [40, 563] on button "button" at bounding box center [26, 574] width 27 height 22
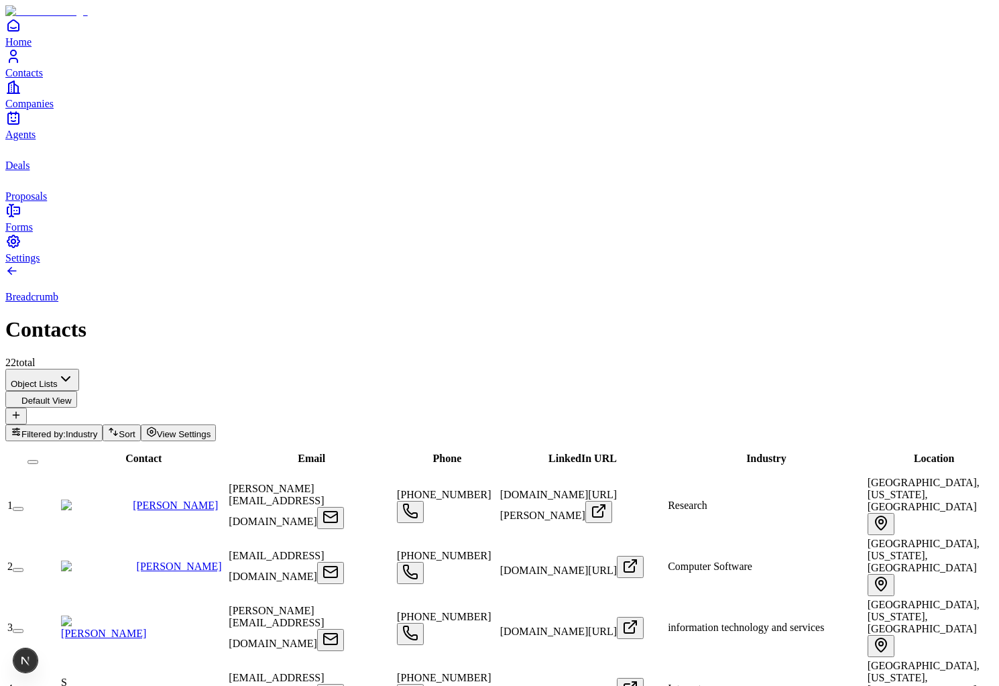
click at [59, 476] on td "1" at bounding box center [33, 506] width 52 height 60
click at [23, 507] on button "button" at bounding box center [18, 509] width 11 height 4
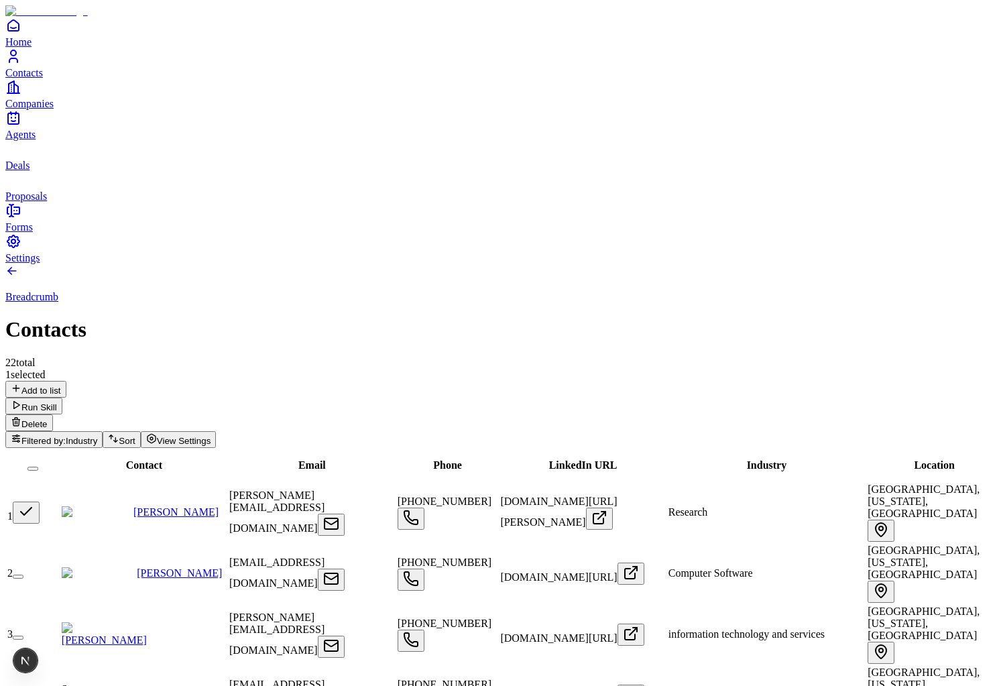
click at [23, 575] on button "button" at bounding box center [18, 577] width 11 height 4
click at [40, 563] on button "button" at bounding box center [26, 574] width 27 height 22
click at [40, 502] on button "button" at bounding box center [26, 513] width 27 height 22
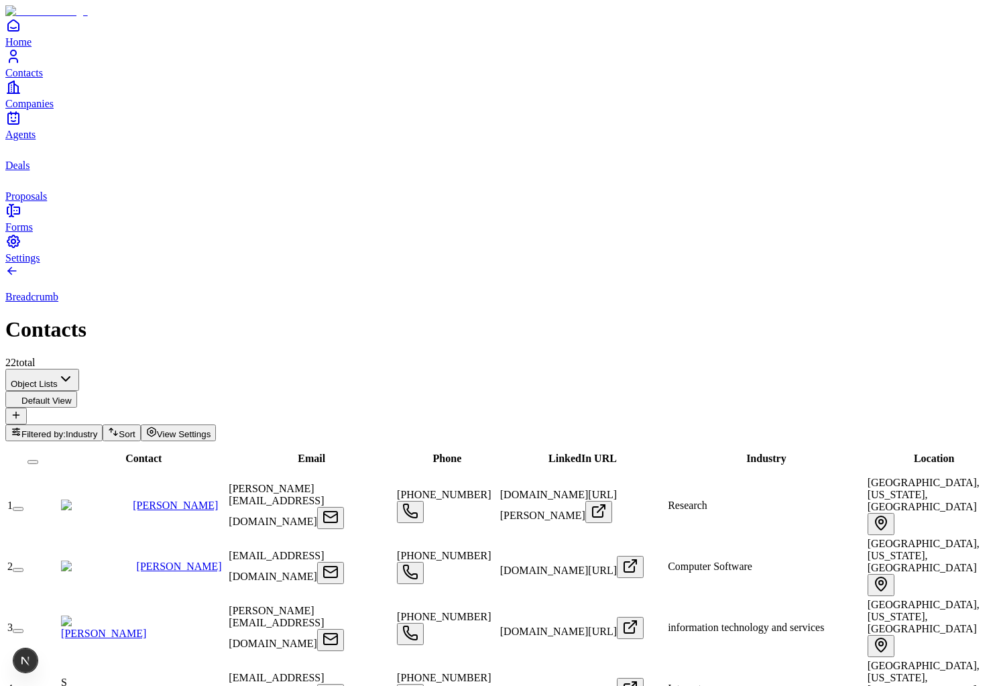
click at [23, 690] on button "button" at bounding box center [18, 692] width 11 height 4
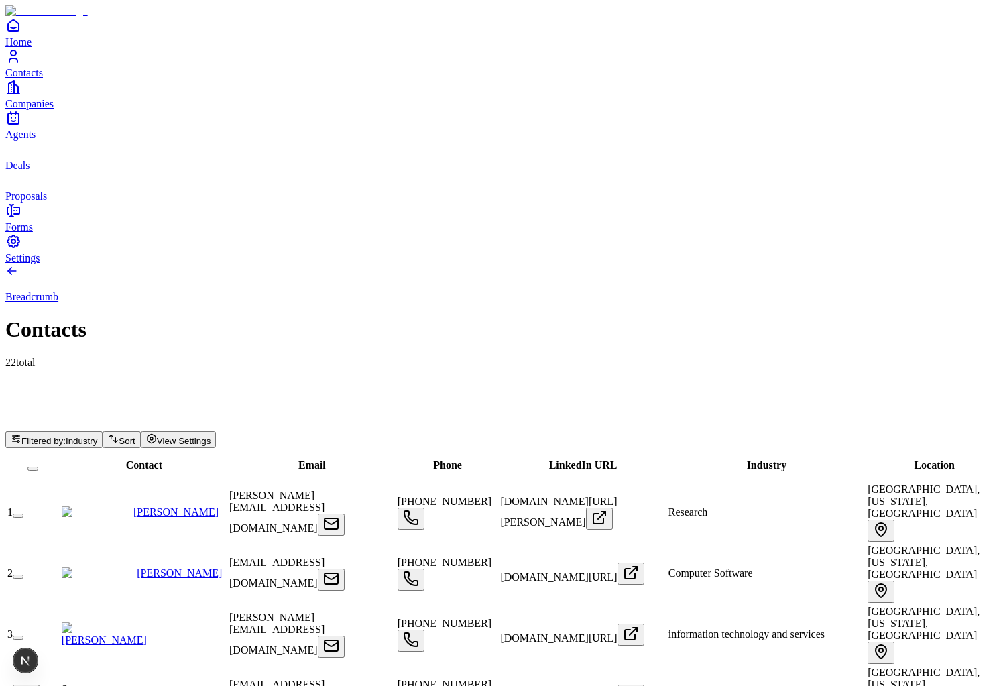
click at [40, 685] on button "button" at bounding box center [26, 696] width 27 height 22
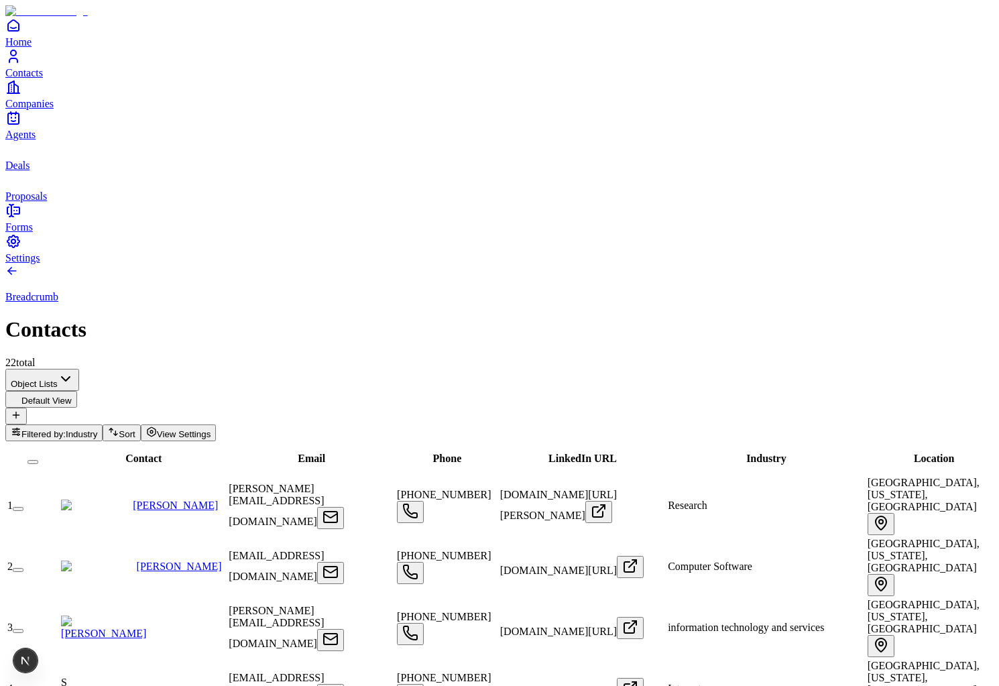
click at [23, 629] on button "button" at bounding box center [18, 631] width 11 height 4
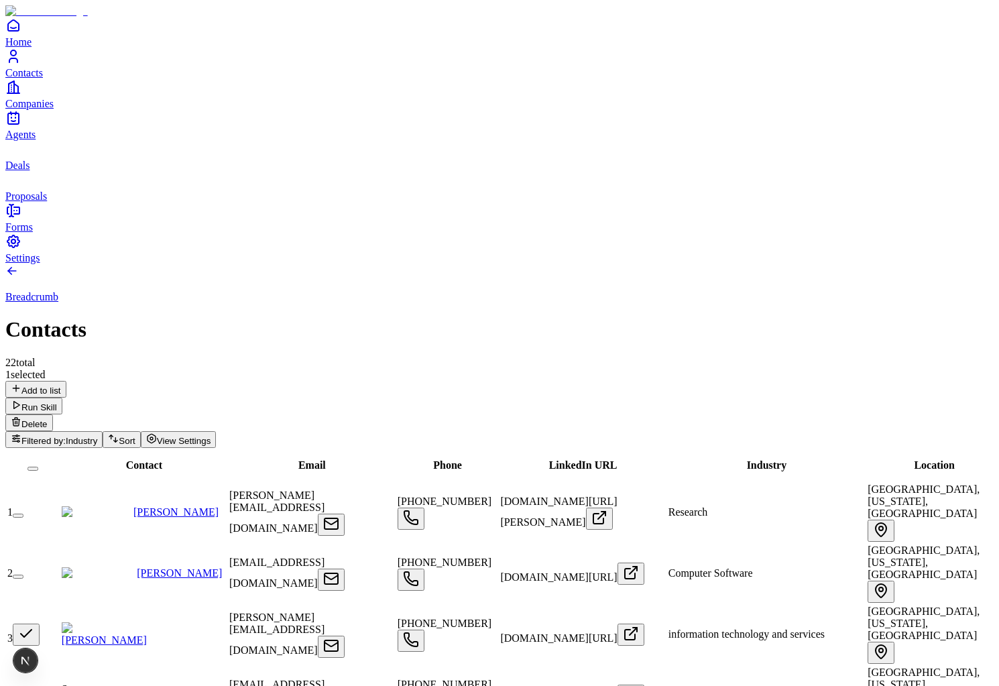
click at [23, 697] on button "button" at bounding box center [18, 699] width 11 height 4
click at [40, 685] on button "button" at bounding box center [26, 696] width 27 height 22
click at [40, 624] on button "button" at bounding box center [26, 635] width 27 height 22
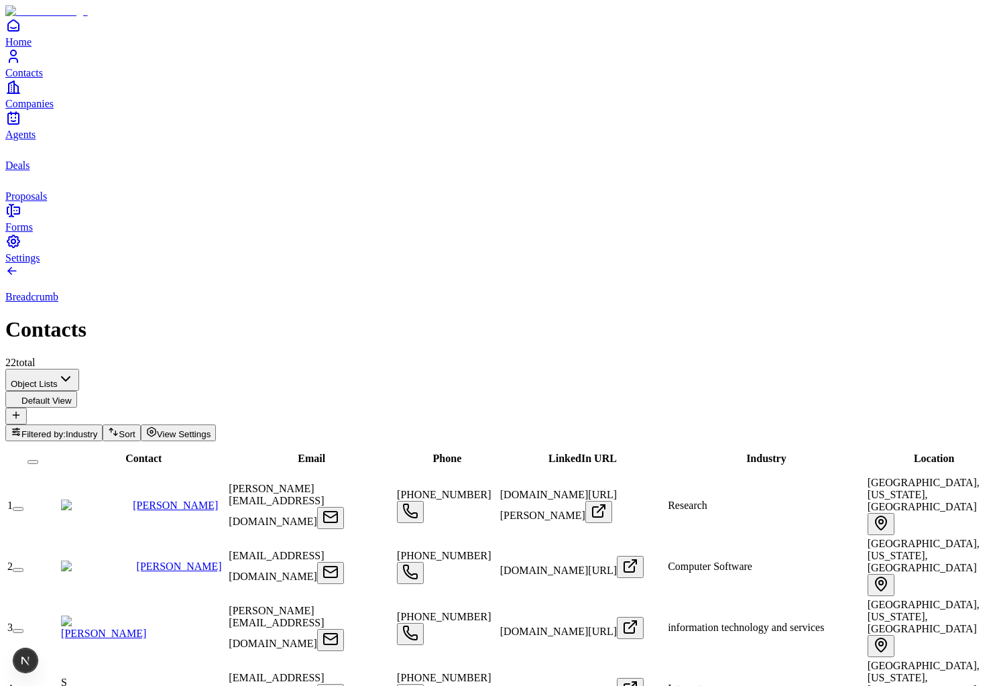
click at [14, 34] on icon "Home" at bounding box center [13, 25] width 16 height 16
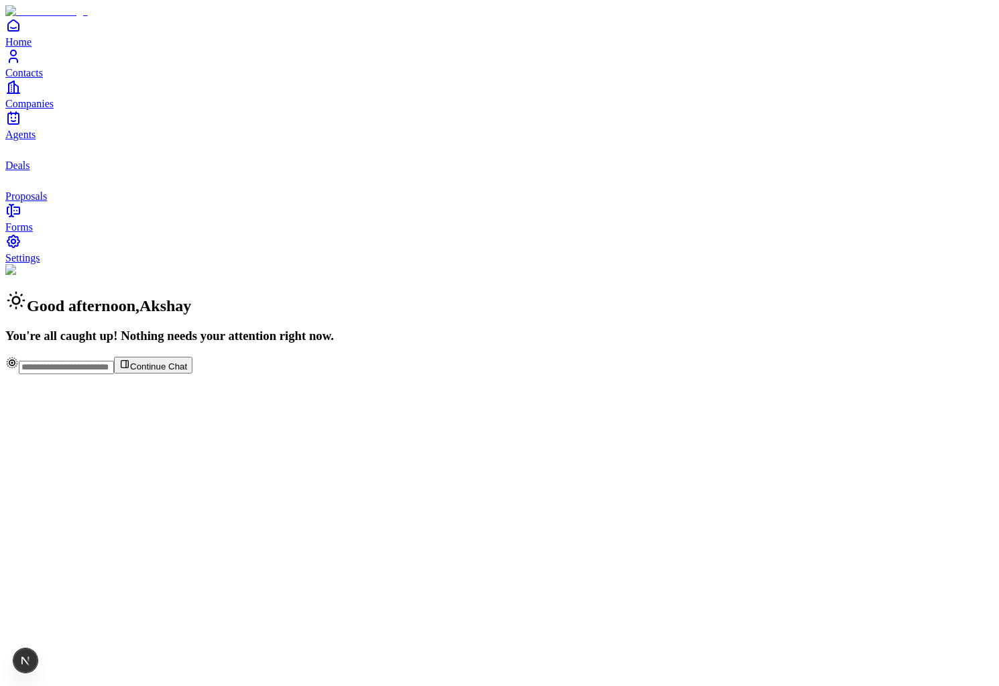
click at [40, 78] on link "Contacts" at bounding box center [499, 63] width 988 height 30
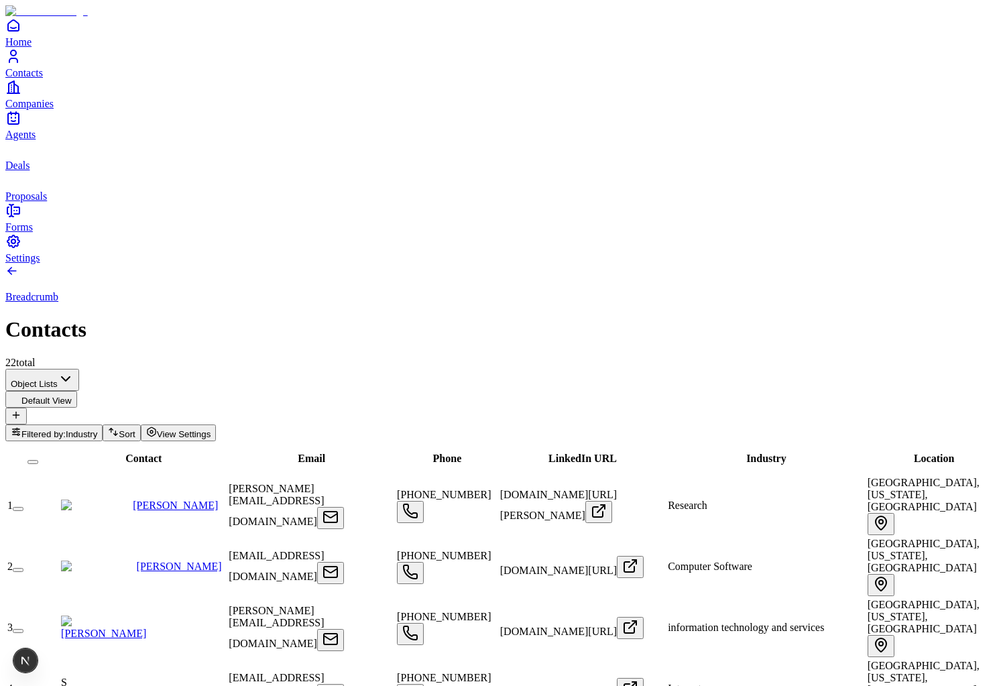
click at [58, 203] on div "Home Contacts Companies Agents Deals Proposals" at bounding box center [499, 109] width 988 height 185
click at [58, 202] on link "Proposals" at bounding box center [499, 187] width 988 height 30
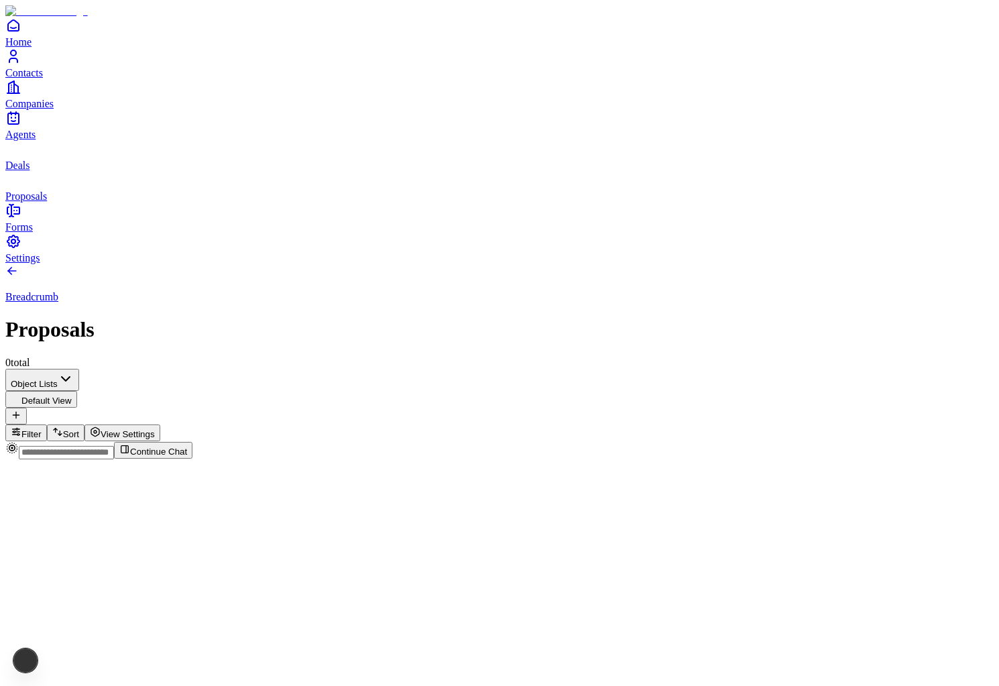
click at [58, 171] on link "Deals" at bounding box center [499, 156] width 988 height 30
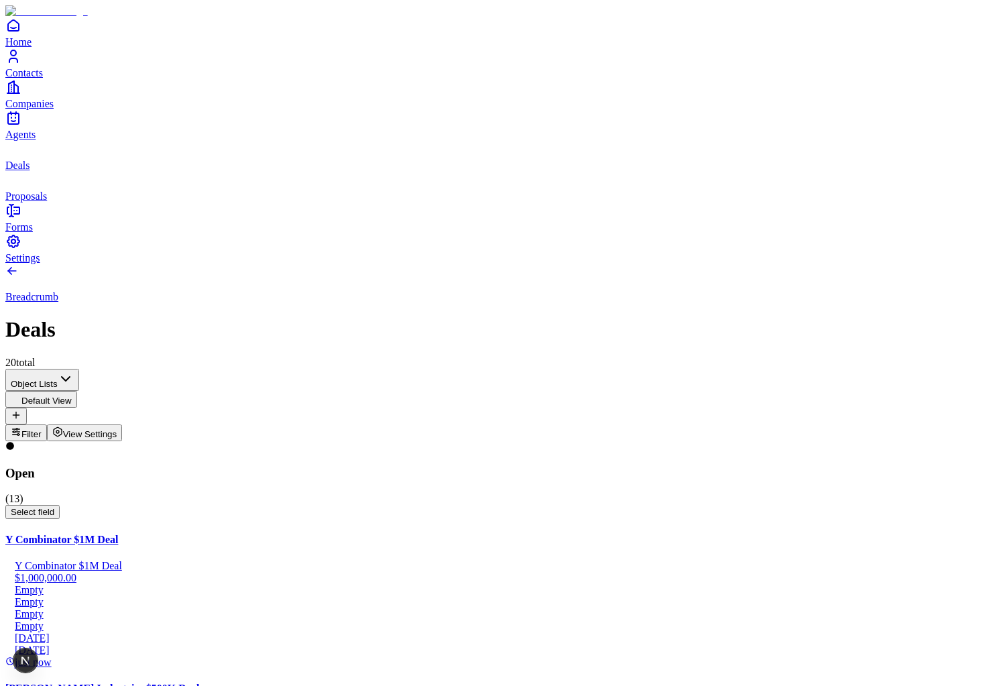
click at [33, 78] on link "Contacts" at bounding box center [499, 63] width 988 height 30
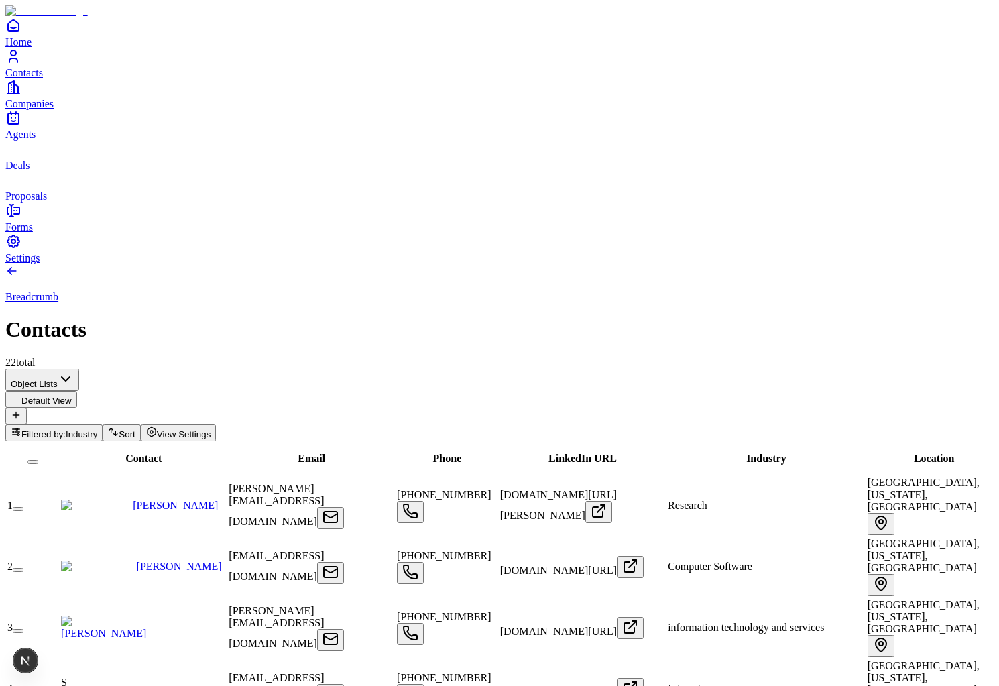
click at [21, 95] on icon "Companies" at bounding box center [13, 87] width 16 height 16
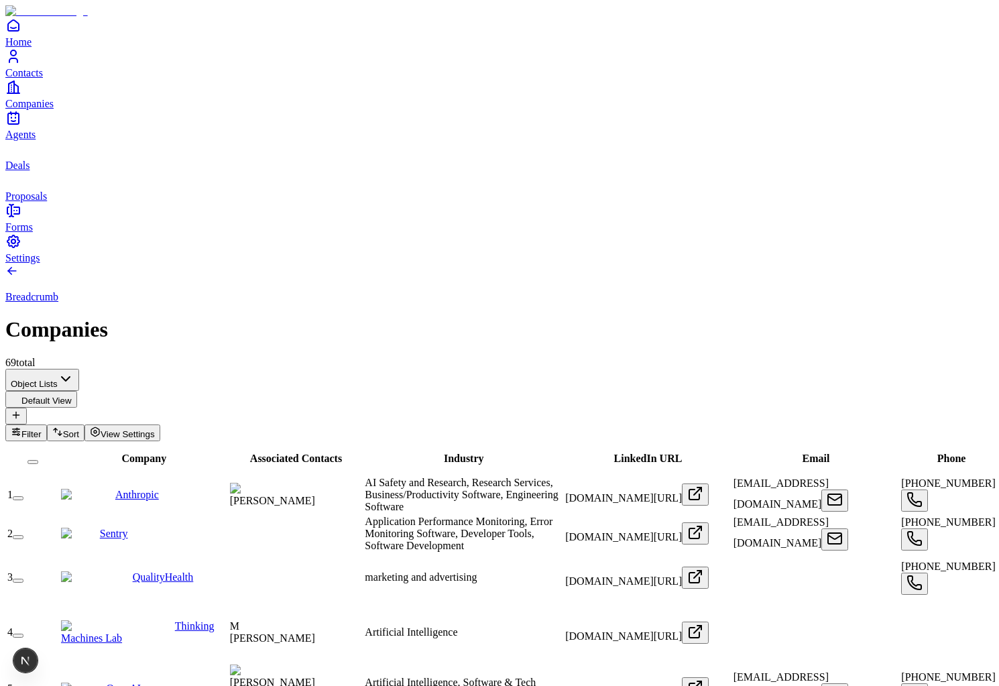
scroll to position [0, 641]
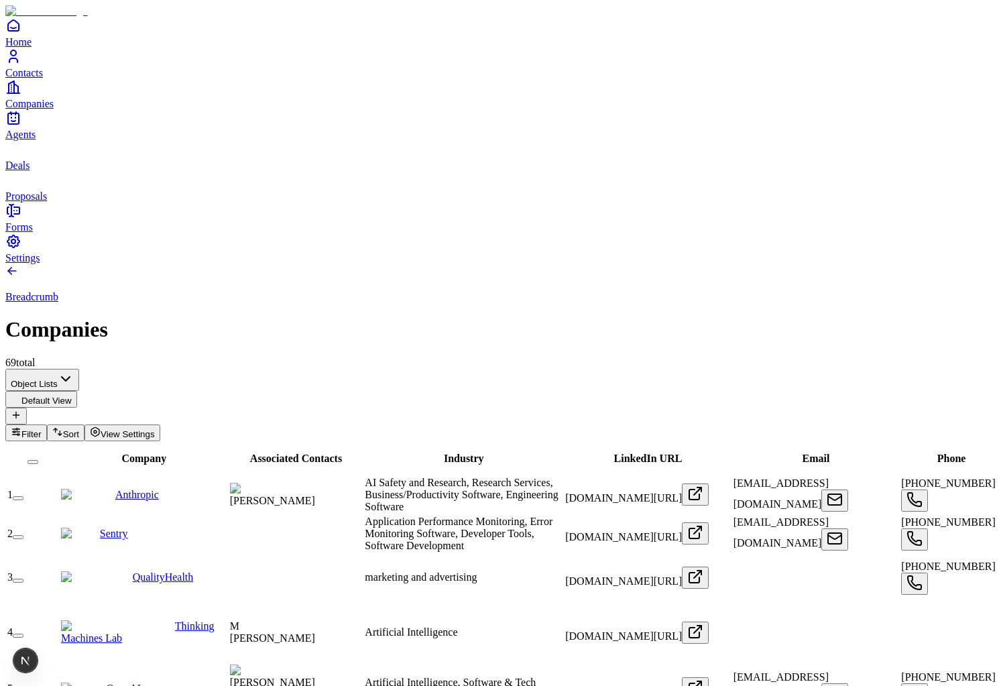
scroll to position [0, 0]
click at [19, 64] on icon "Contacts" at bounding box center [13, 56] width 16 height 16
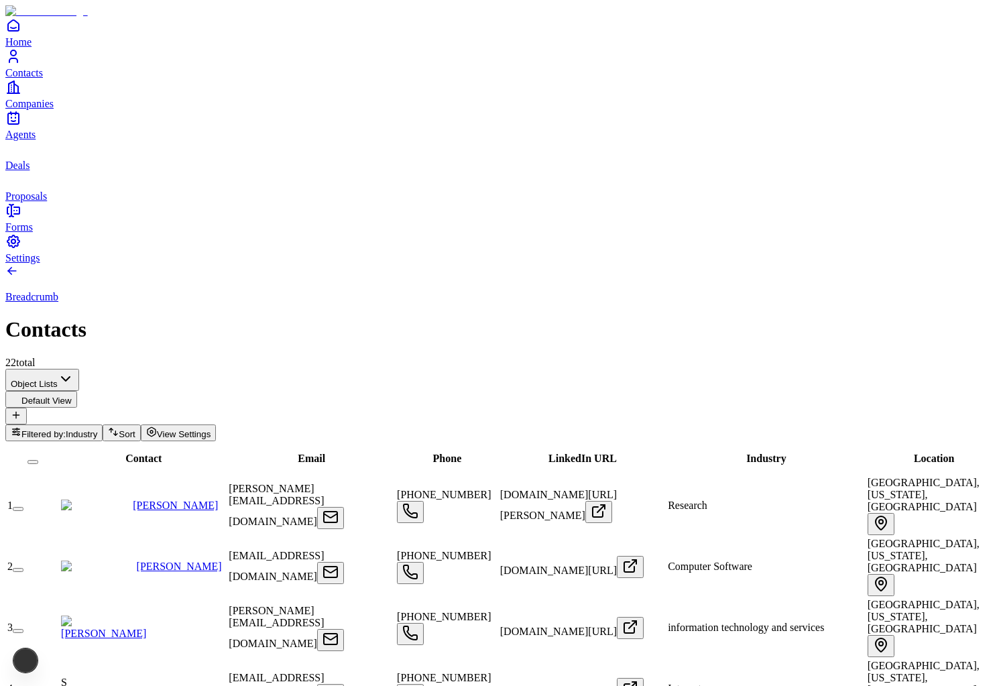
click at [47, 109] on span "Companies" at bounding box center [29, 103] width 48 height 11
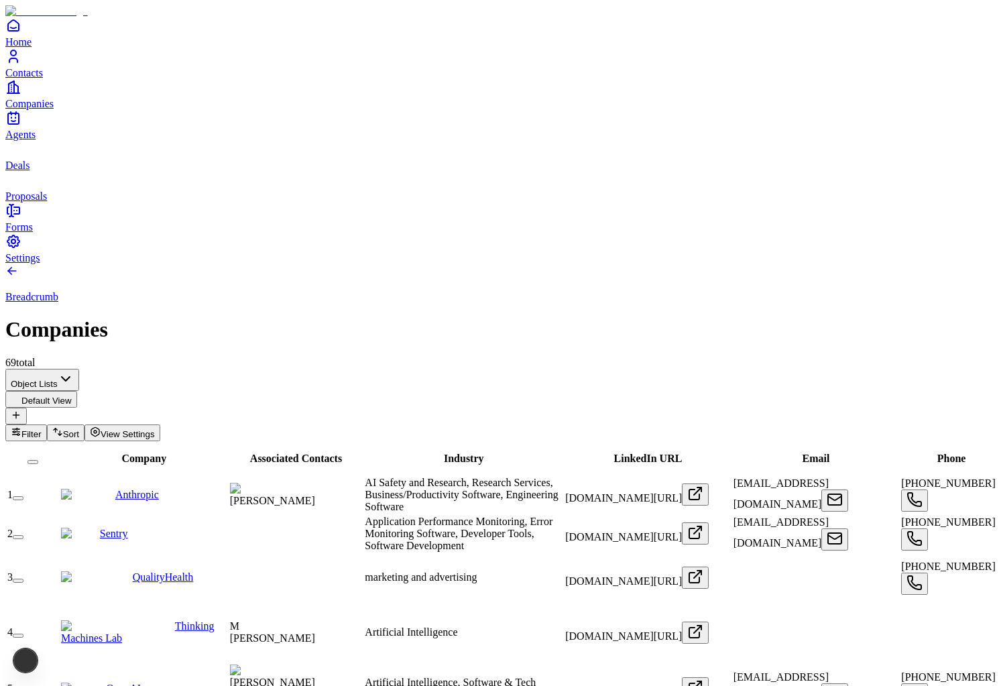
click at [49, 140] on link "Agents" at bounding box center [499, 125] width 988 height 30
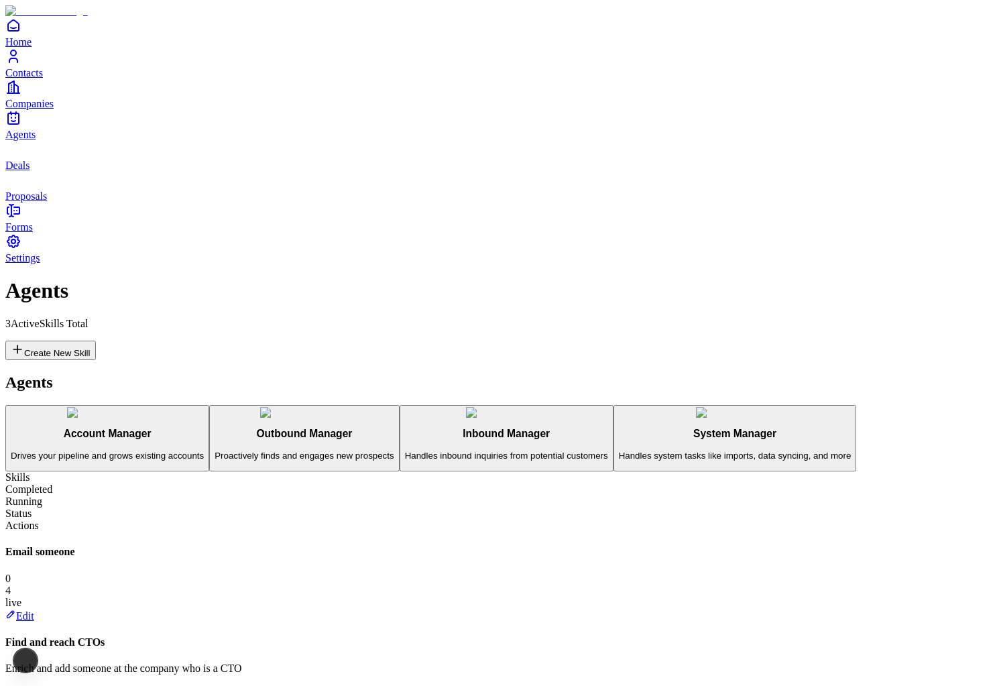
click at [30, 171] on span "Deals" at bounding box center [17, 165] width 24 height 11
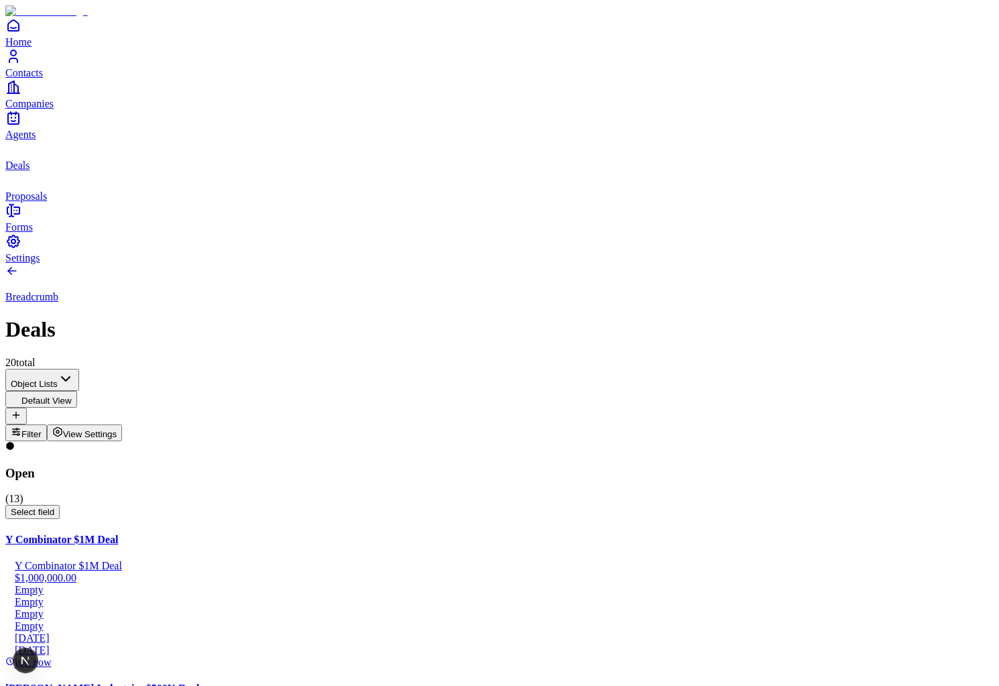
click at [46, 202] on span "Proposals" at bounding box center [26, 195] width 42 height 11
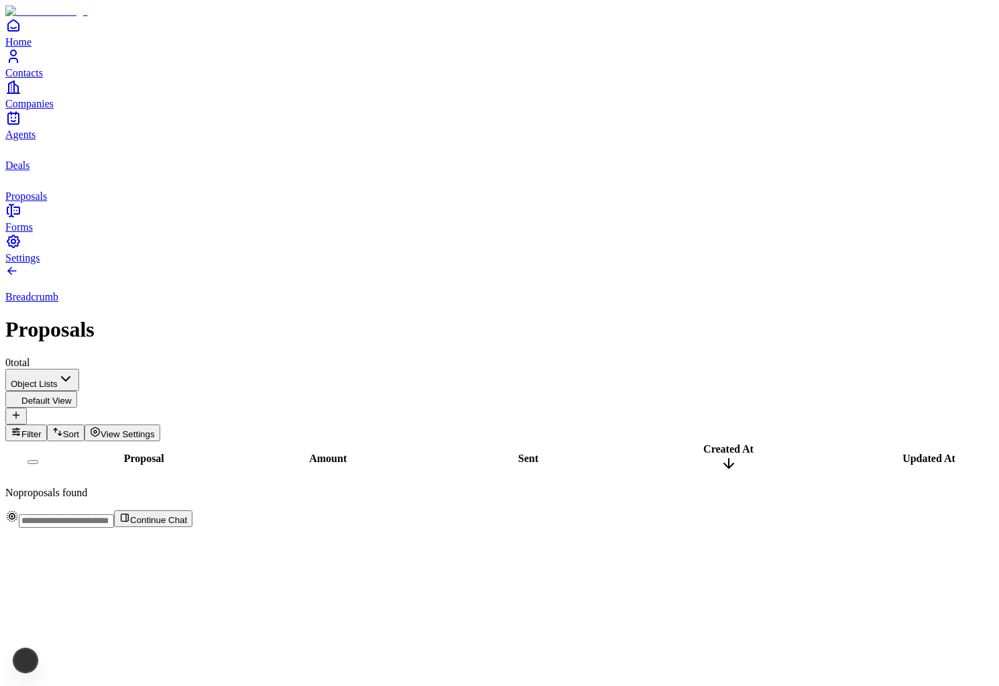
click at [44, 171] on link "Deals" at bounding box center [499, 156] width 988 height 30
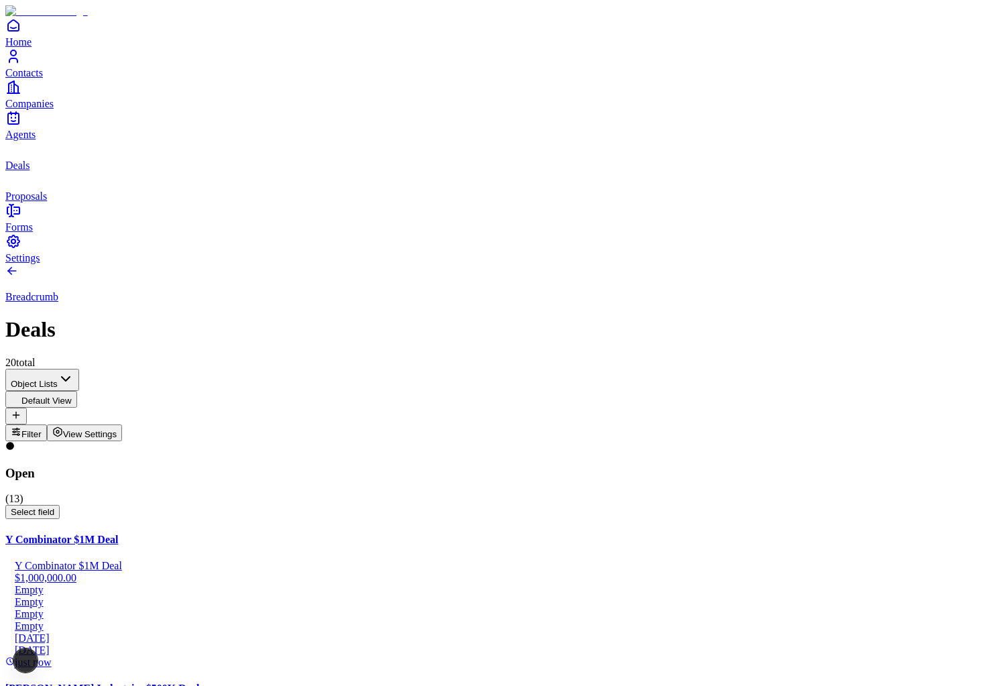
click at [21, 64] on icon "Contacts" at bounding box center [13, 56] width 16 height 16
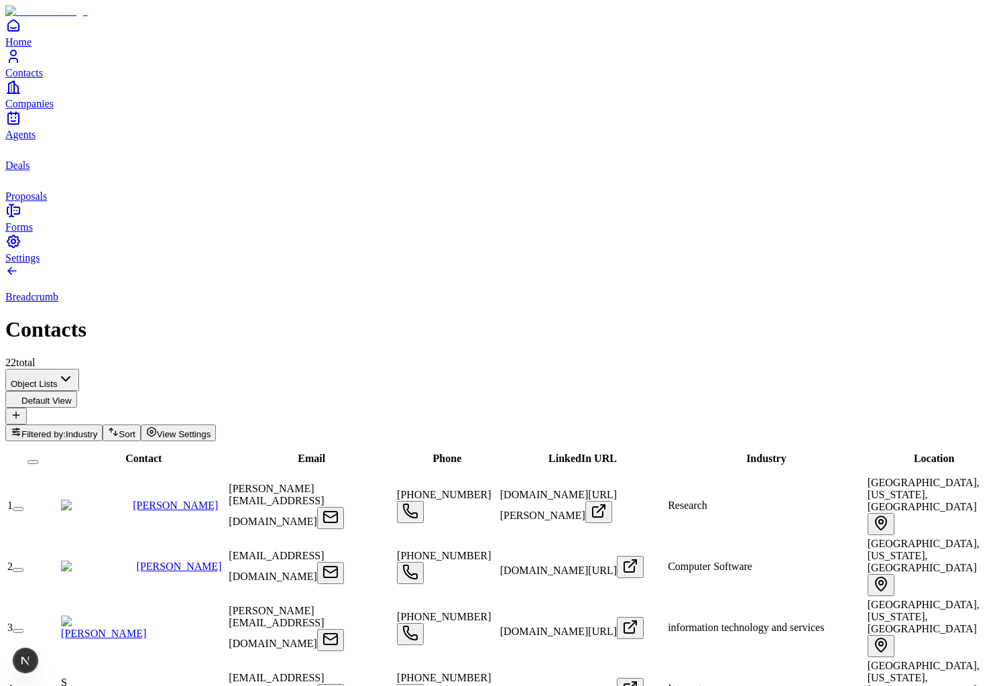
click at [148, 500] on link "[PERSON_NAME]" at bounding box center [175, 505] width 85 height 11
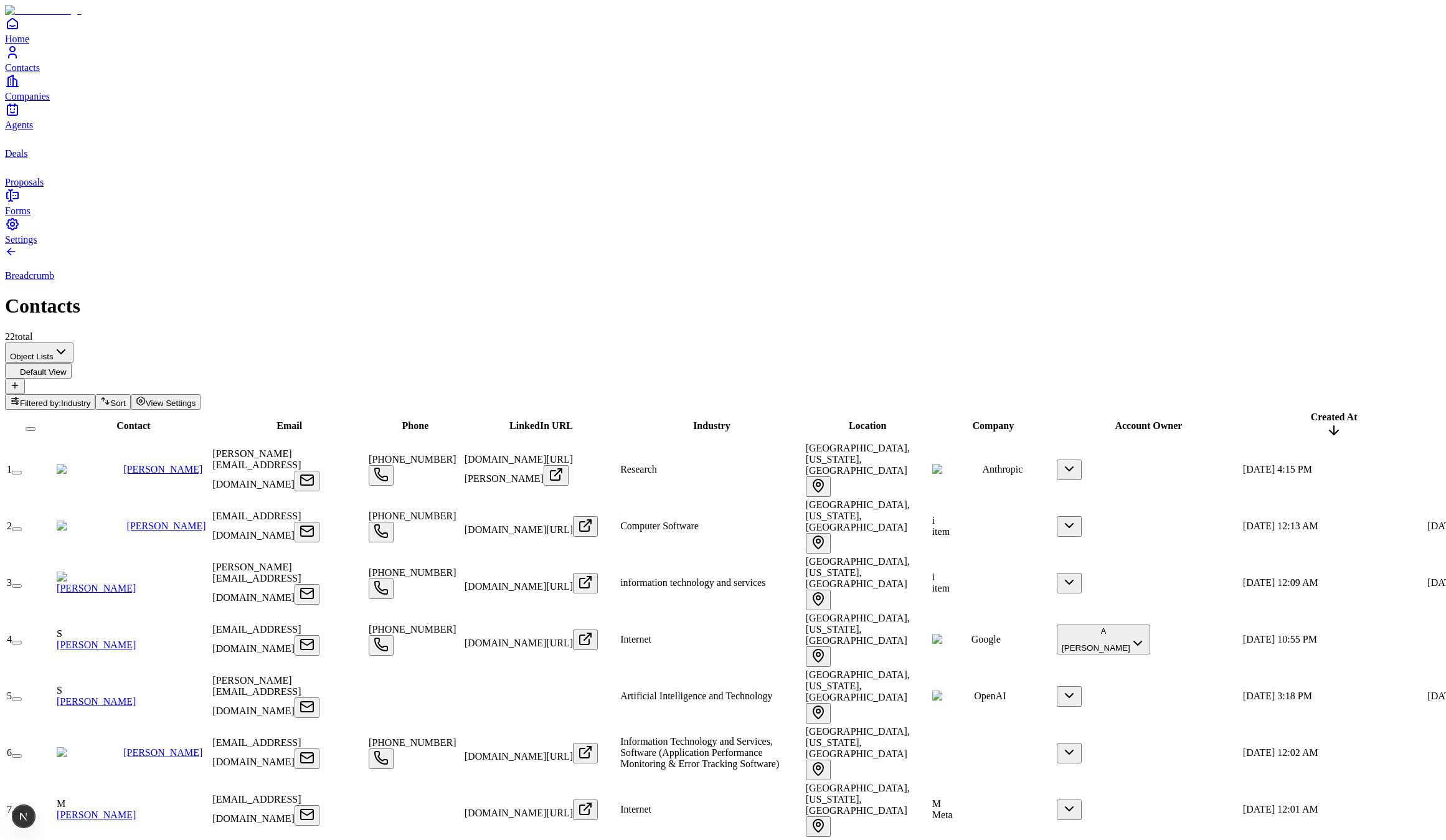
scroll to position [98, 0]
